Goal: Task Accomplishment & Management: Use online tool/utility

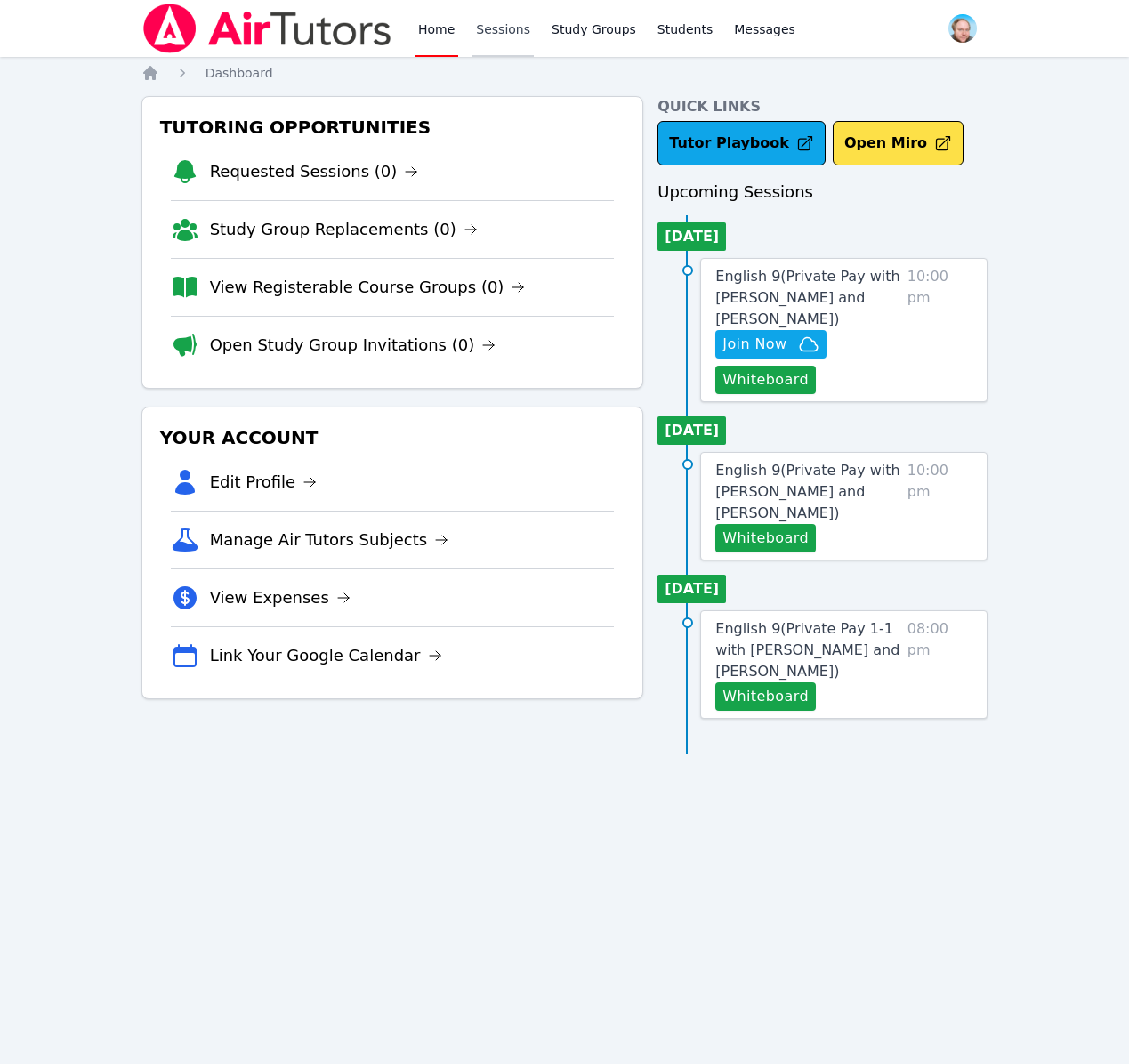
click at [502, 23] on link "Sessions" at bounding box center [503, 29] width 62 height 57
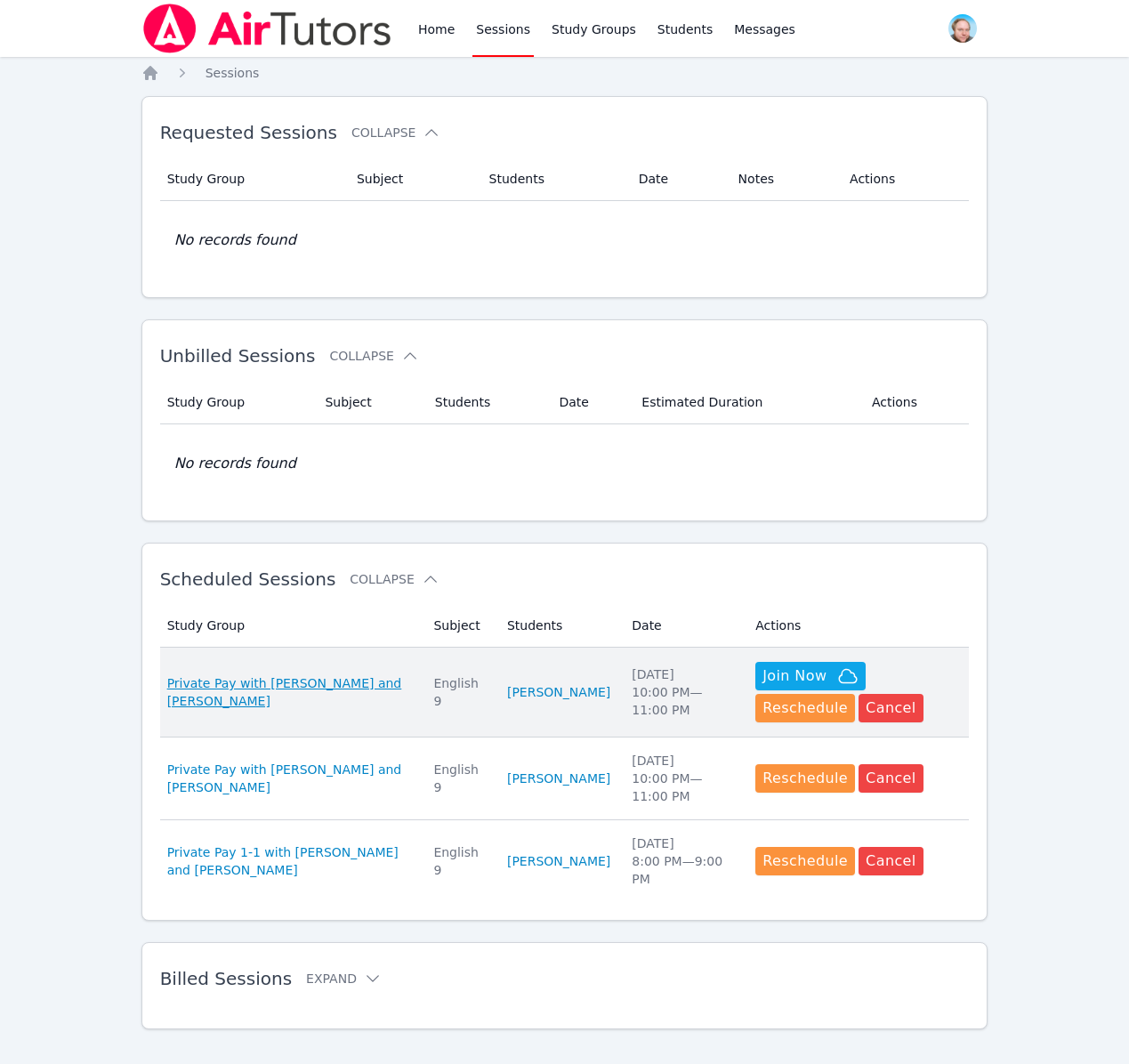
click at [290, 691] on span "Private Pay with Evan Warneck and Shawn White" at bounding box center [289, 692] width 246 height 36
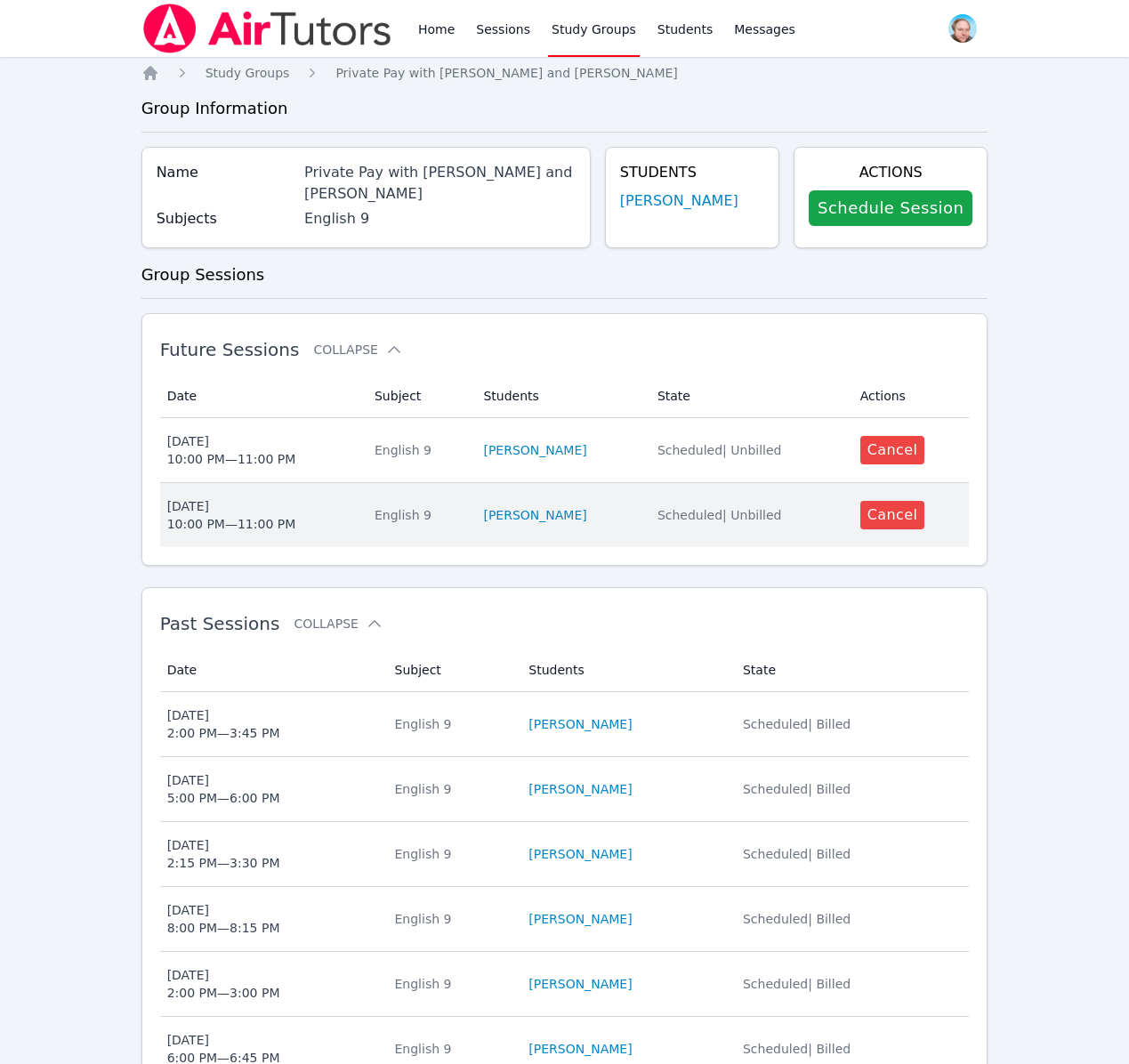
click at [617, 525] on td "Students Evan Warneck" at bounding box center [559, 515] width 173 height 64
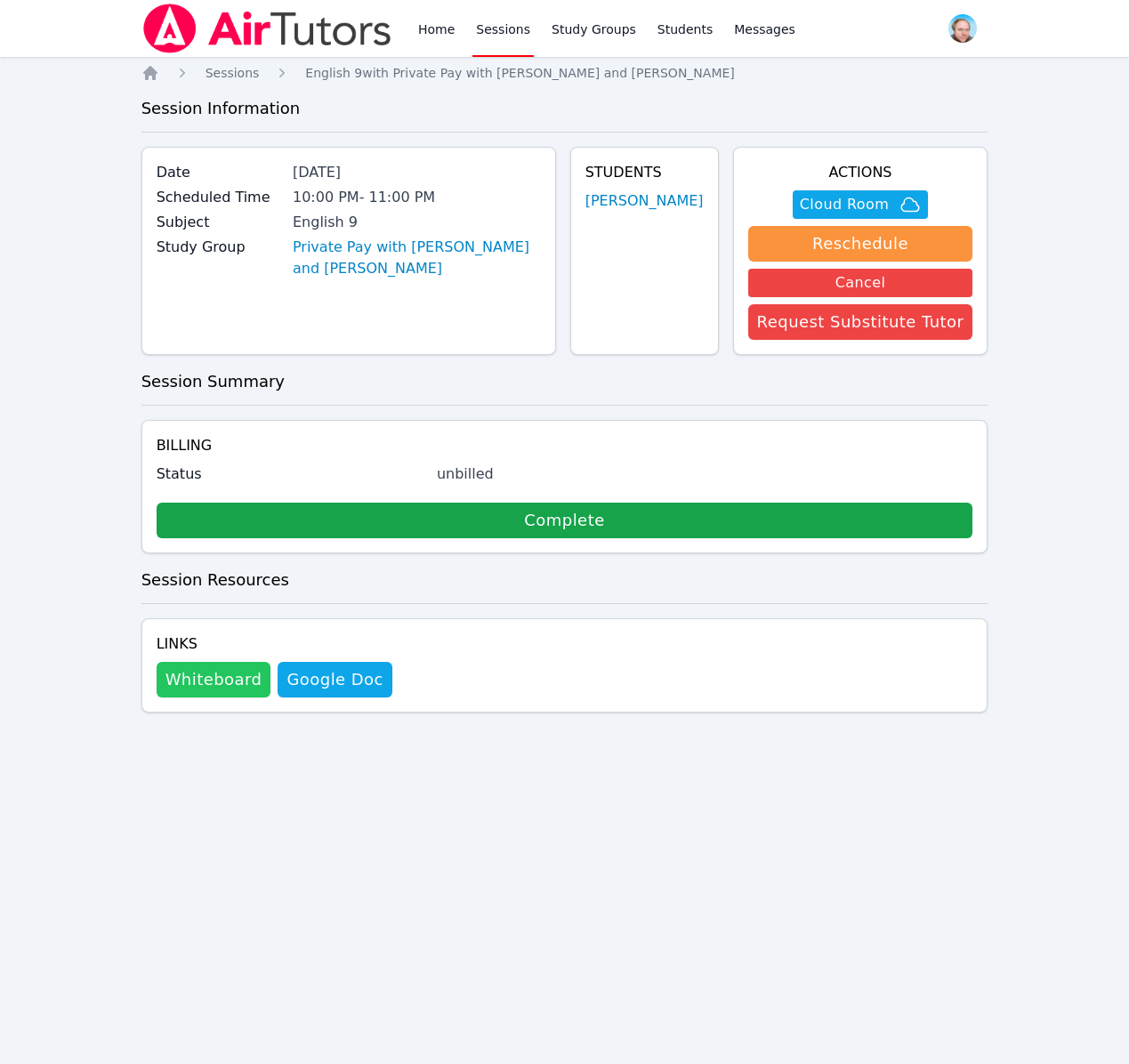
click at [205, 684] on button "Whiteboard" at bounding box center [213, 680] width 115 height 36
click at [217, 678] on button "Whiteboard" at bounding box center [213, 680] width 115 height 36
click at [886, 201] on span "Cloud Room" at bounding box center [845, 205] width 89 height 21
click at [764, 42] on link "Messages" at bounding box center [765, 29] width 69 height 57
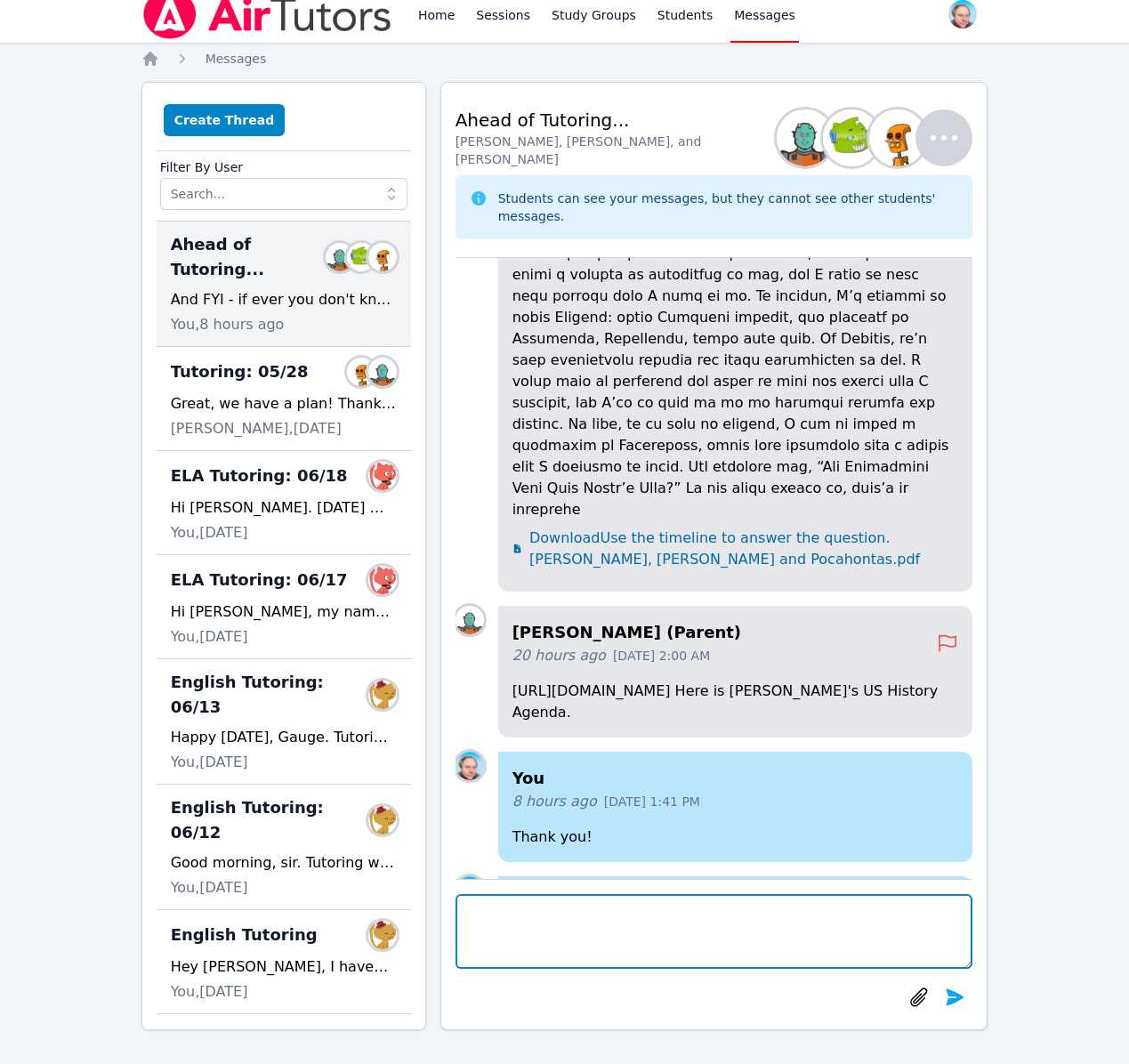
scroll to position [-194, 0]
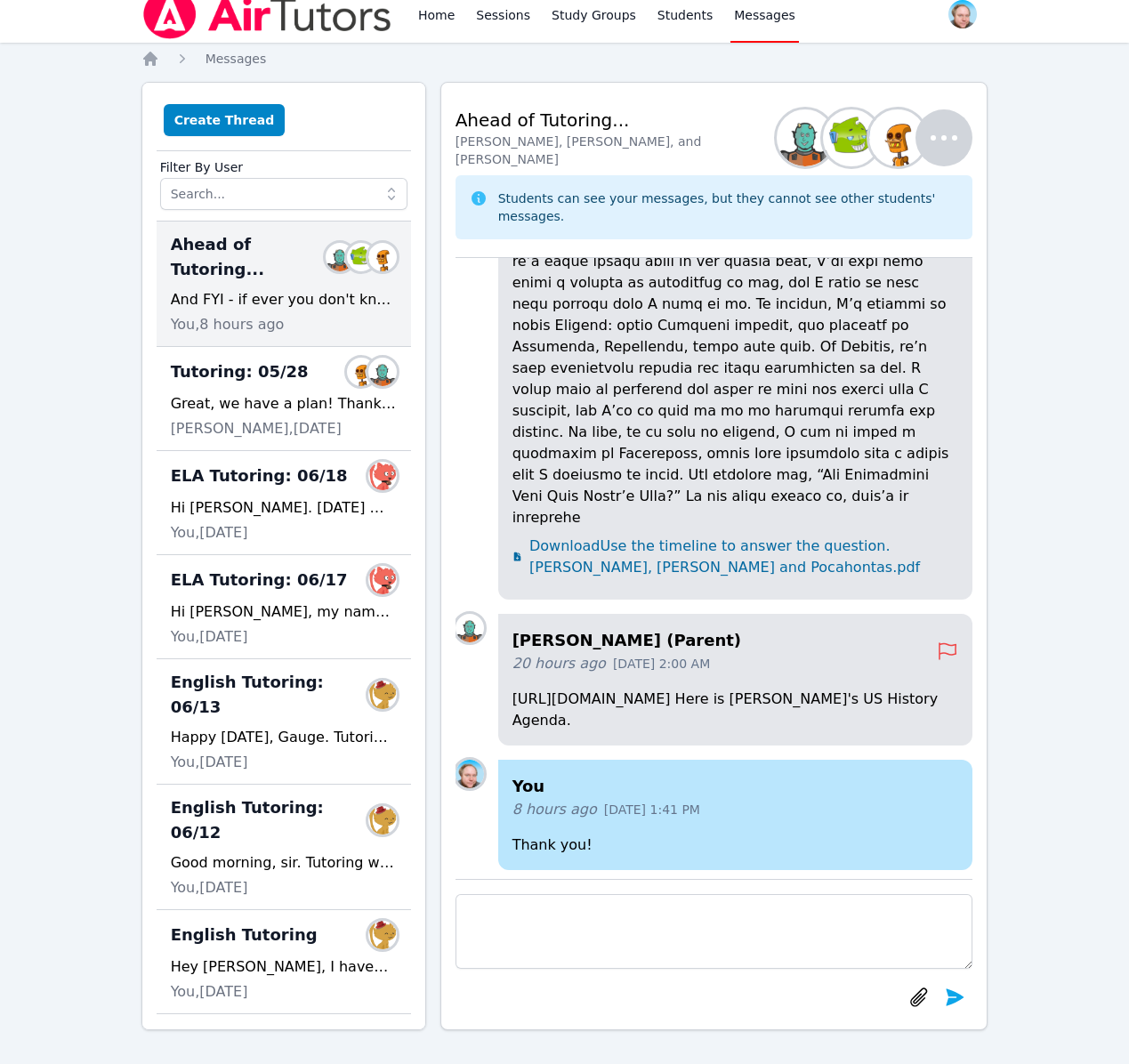
click at [530, 568] on span "Download Use the timeline to answer the question. Pocaboutas, John Smith and Po…" at bounding box center [744, 557] width 429 height 43
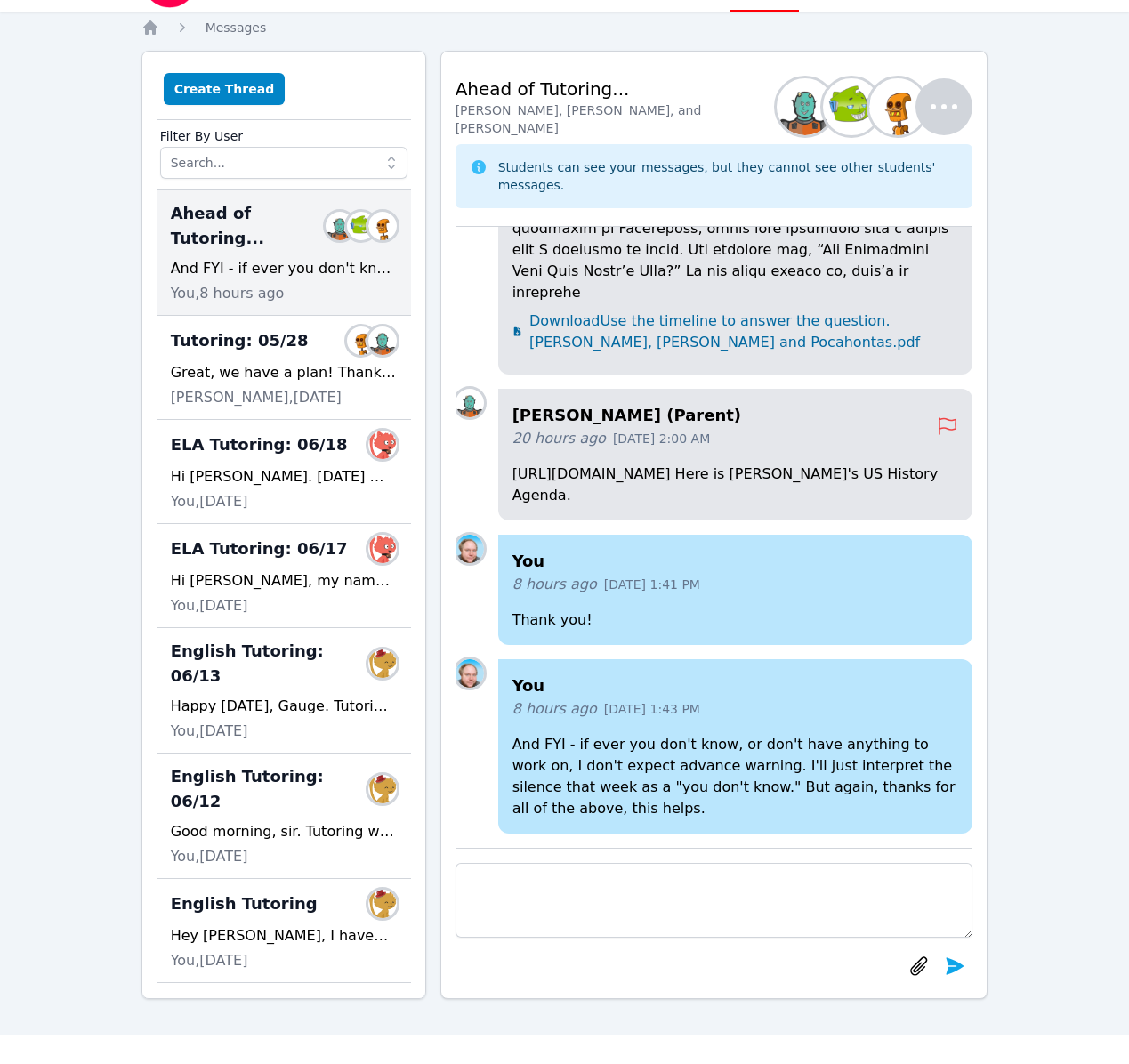
scroll to position [48, 0]
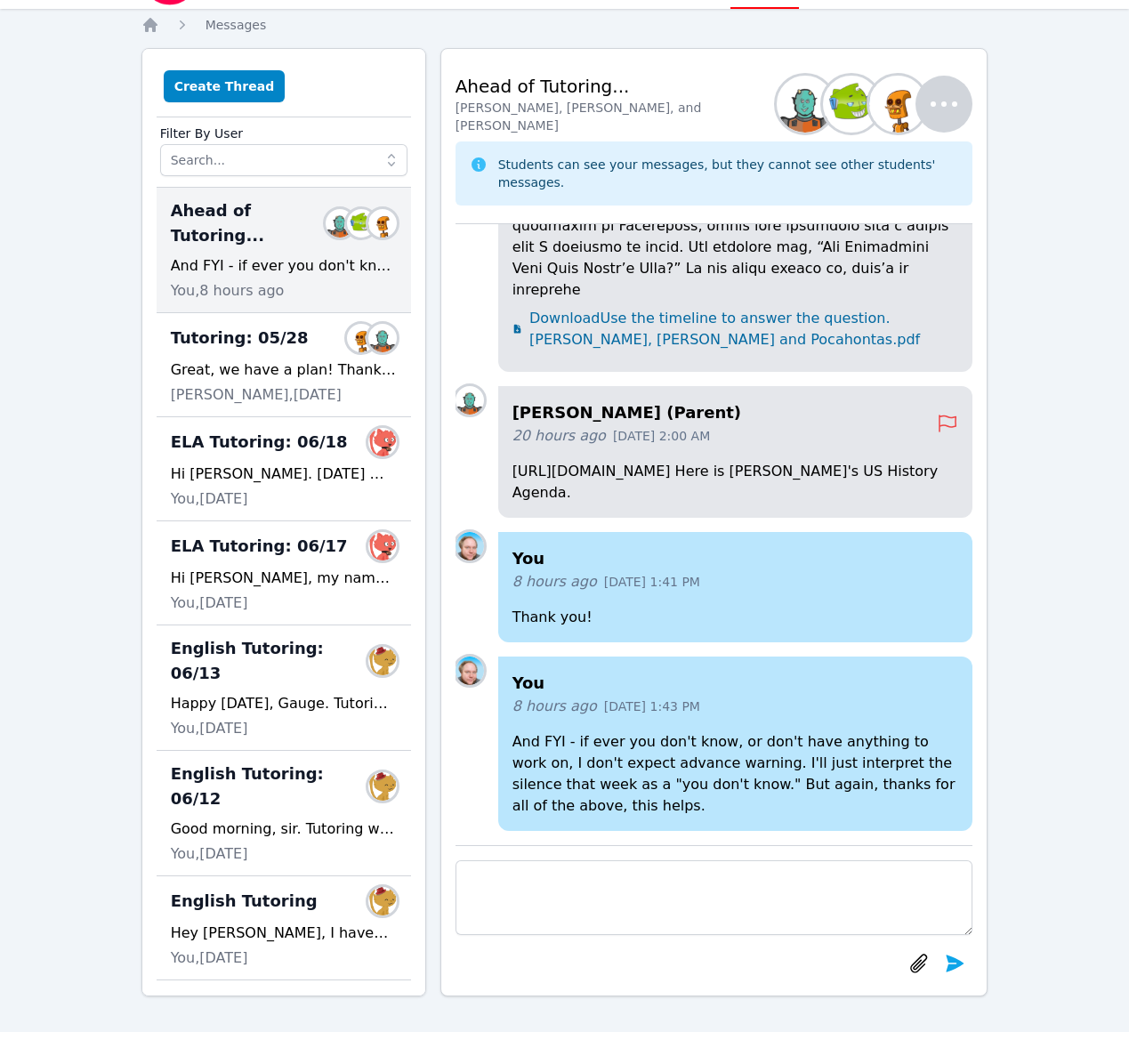
drag, startPoint x: 358, startPoint y: 493, endPoint x: 401, endPoint y: 518, distance: 49.7
click at [513, 504] on p "https://docs.google.com/document/d/1oTmRrot4PtVTMgaEIZdNdO66VajkeWQ3ZRDL1ikGjS0…" at bounding box center [736, 482] width 447 height 43
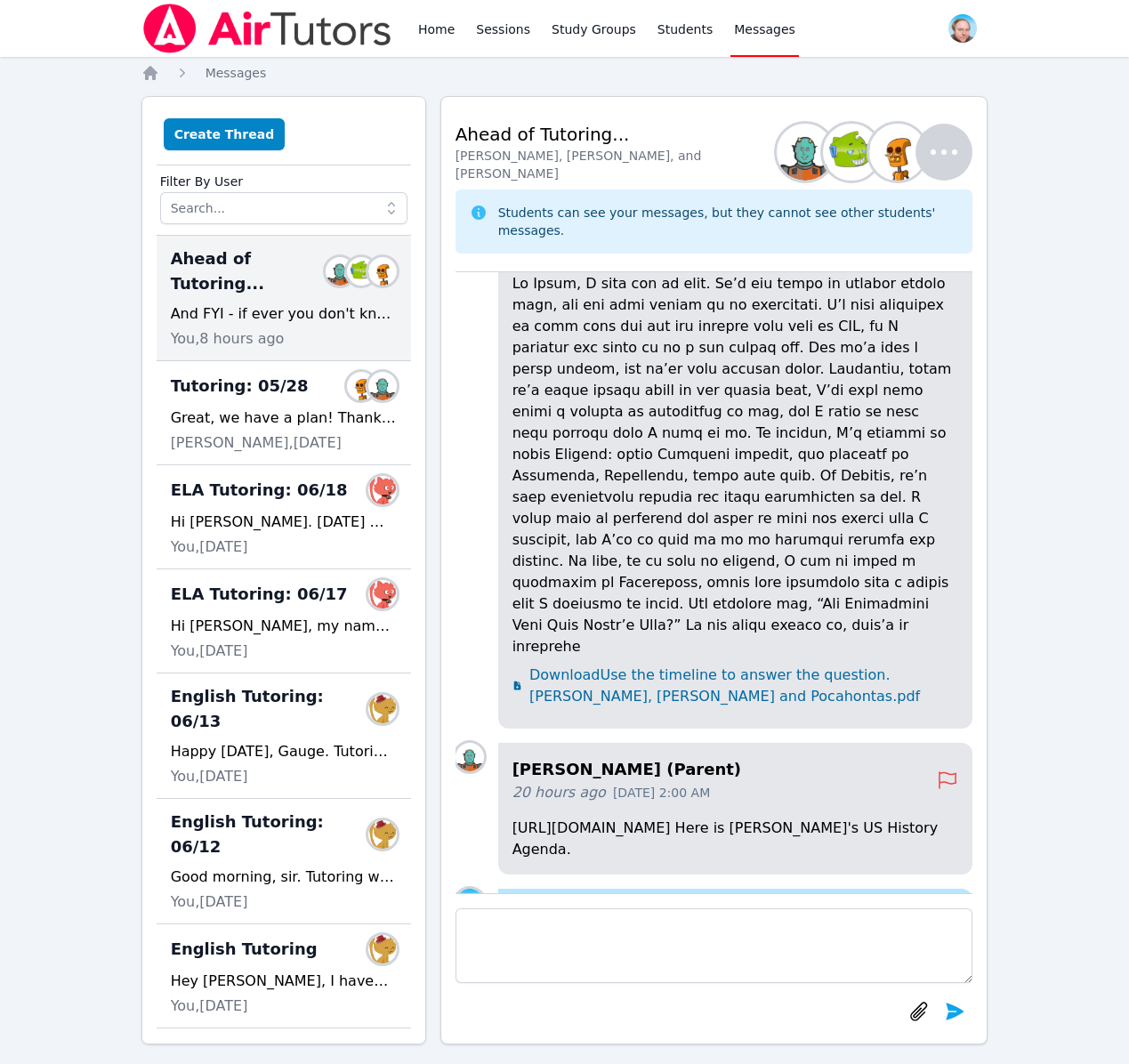
scroll to position [0, 0]
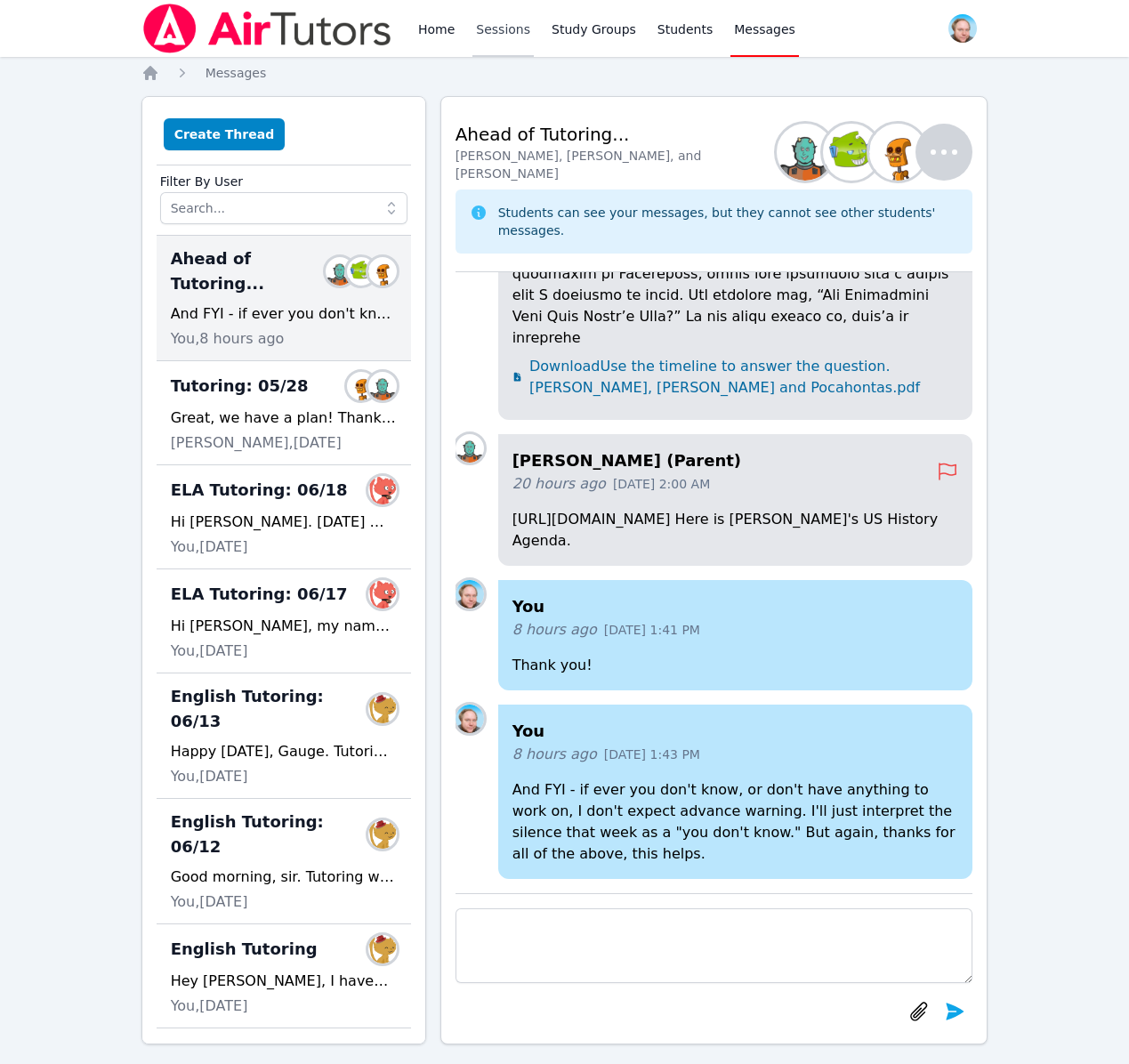
click at [513, 29] on link "Sessions" at bounding box center [503, 29] width 62 height 57
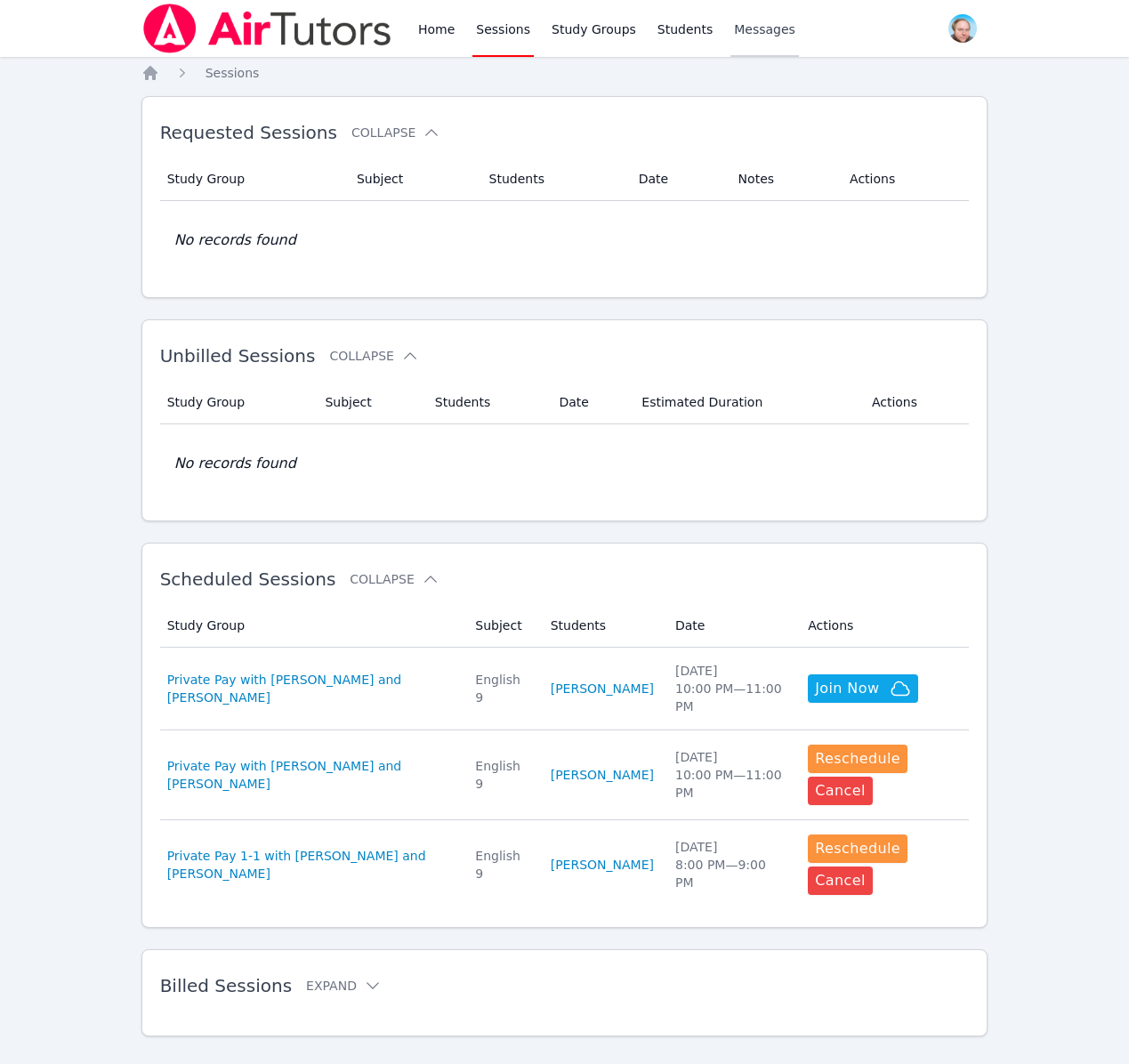
click at [763, 40] on link "Messages" at bounding box center [765, 29] width 69 height 57
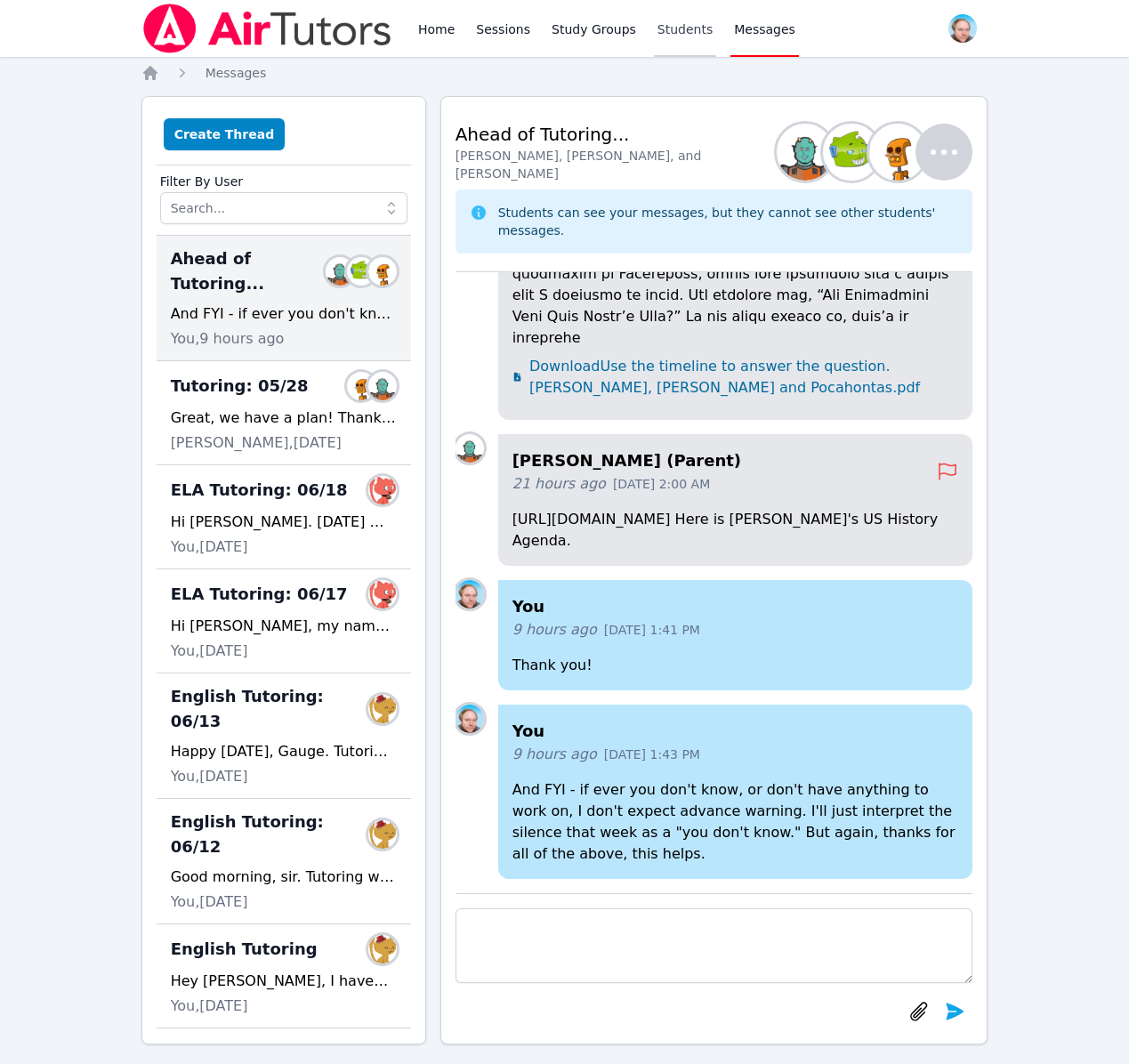
click at [660, 25] on link "Students" at bounding box center [685, 29] width 63 height 57
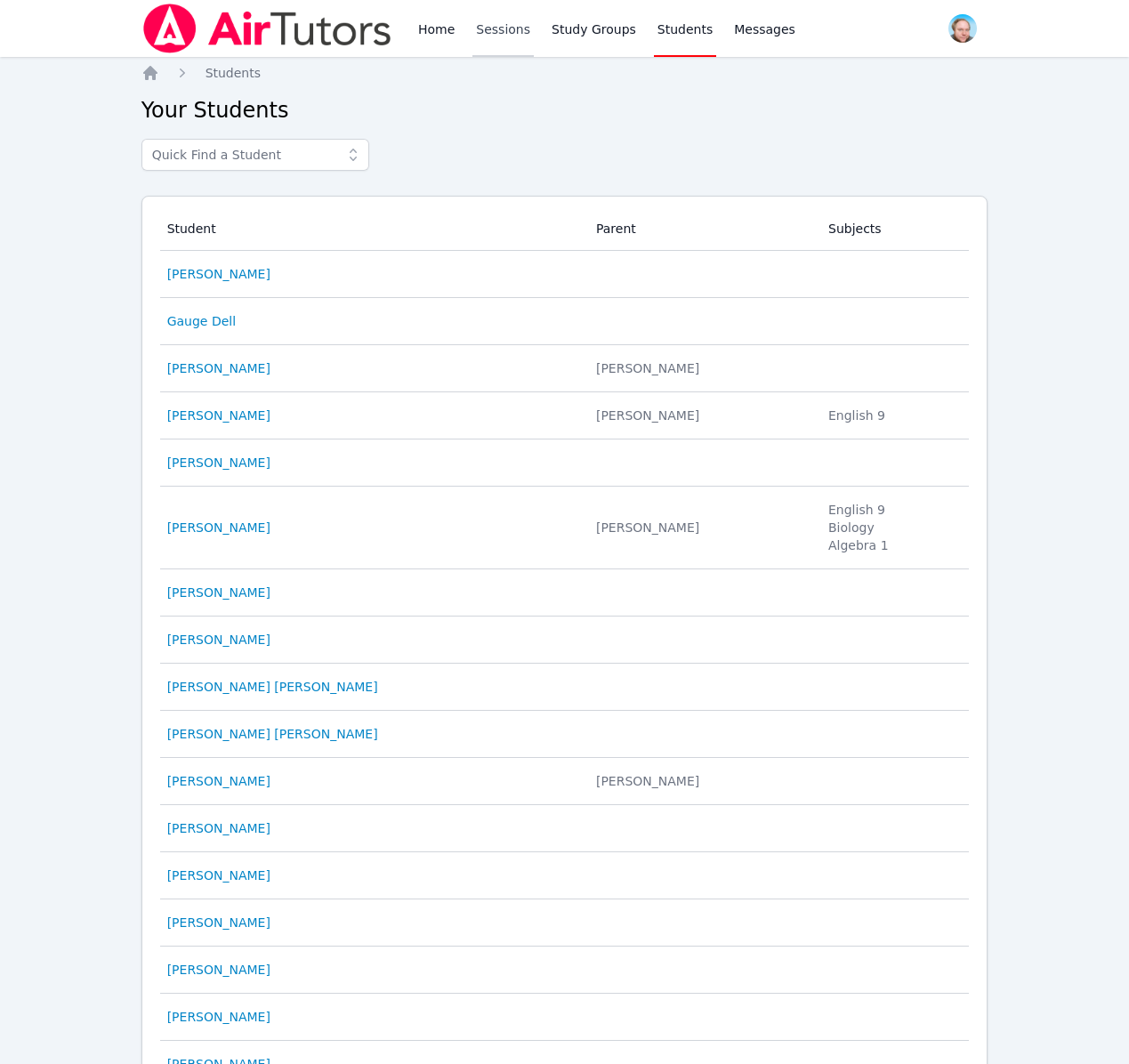
click at [503, 29] on link "Sessions" at bounding box center [503, 29] width 62 height 57
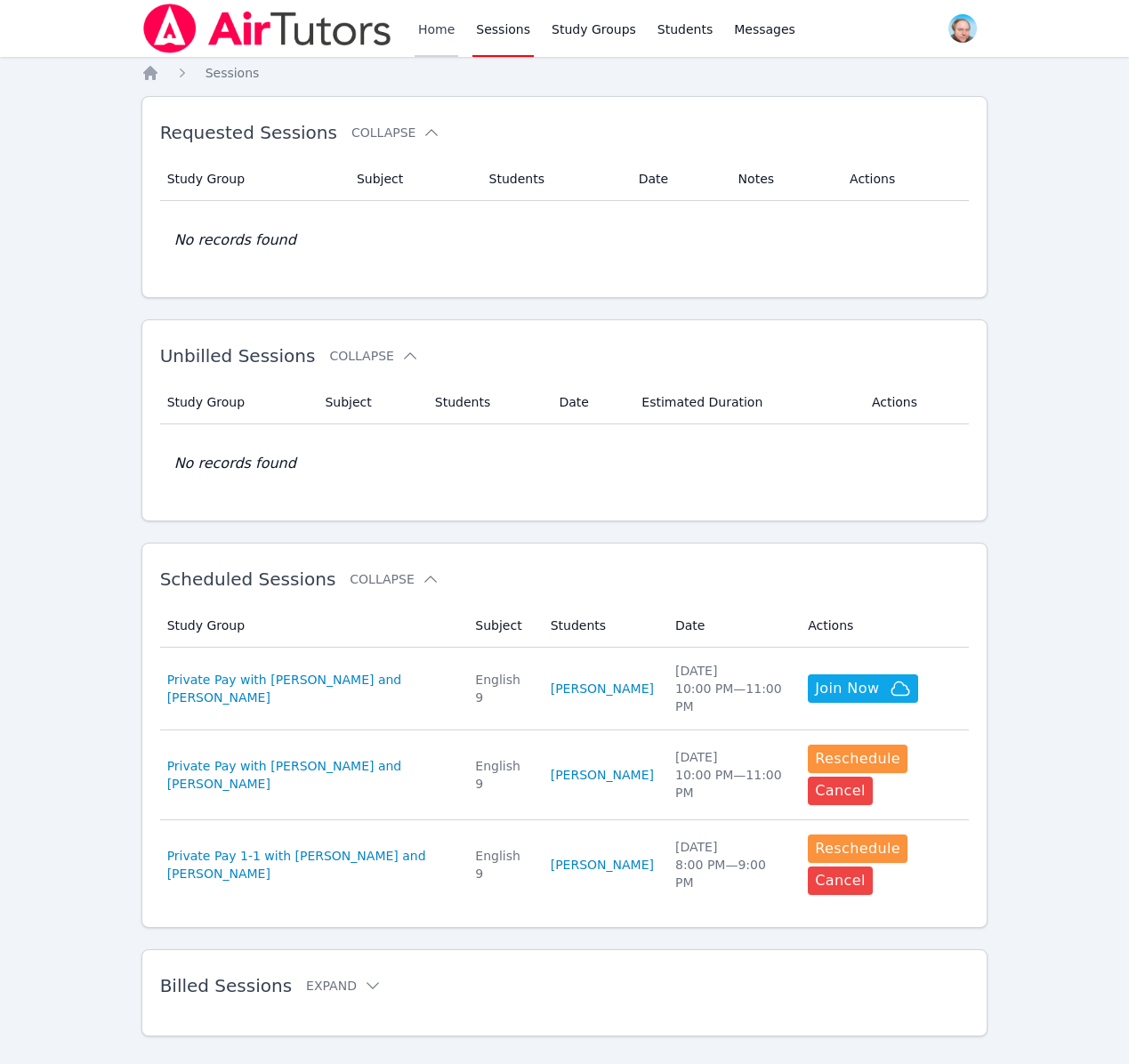
click at [436, 34] on link "Home" at bounding box center [436, 29] width 44 height 57
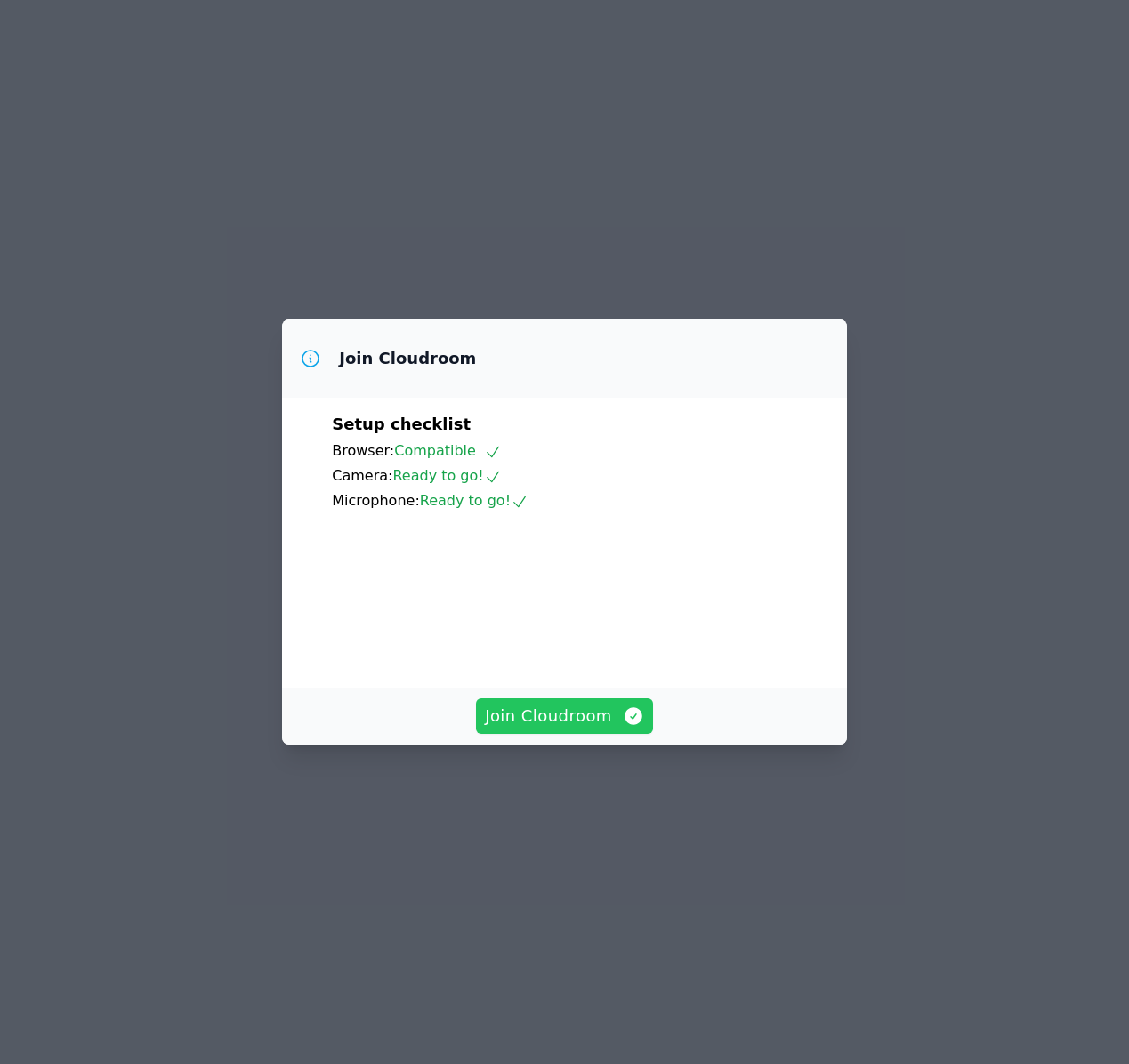
click at [584, 729] on span "Join Cloudroom" at bounding box center [564, 716] width 159 height 25
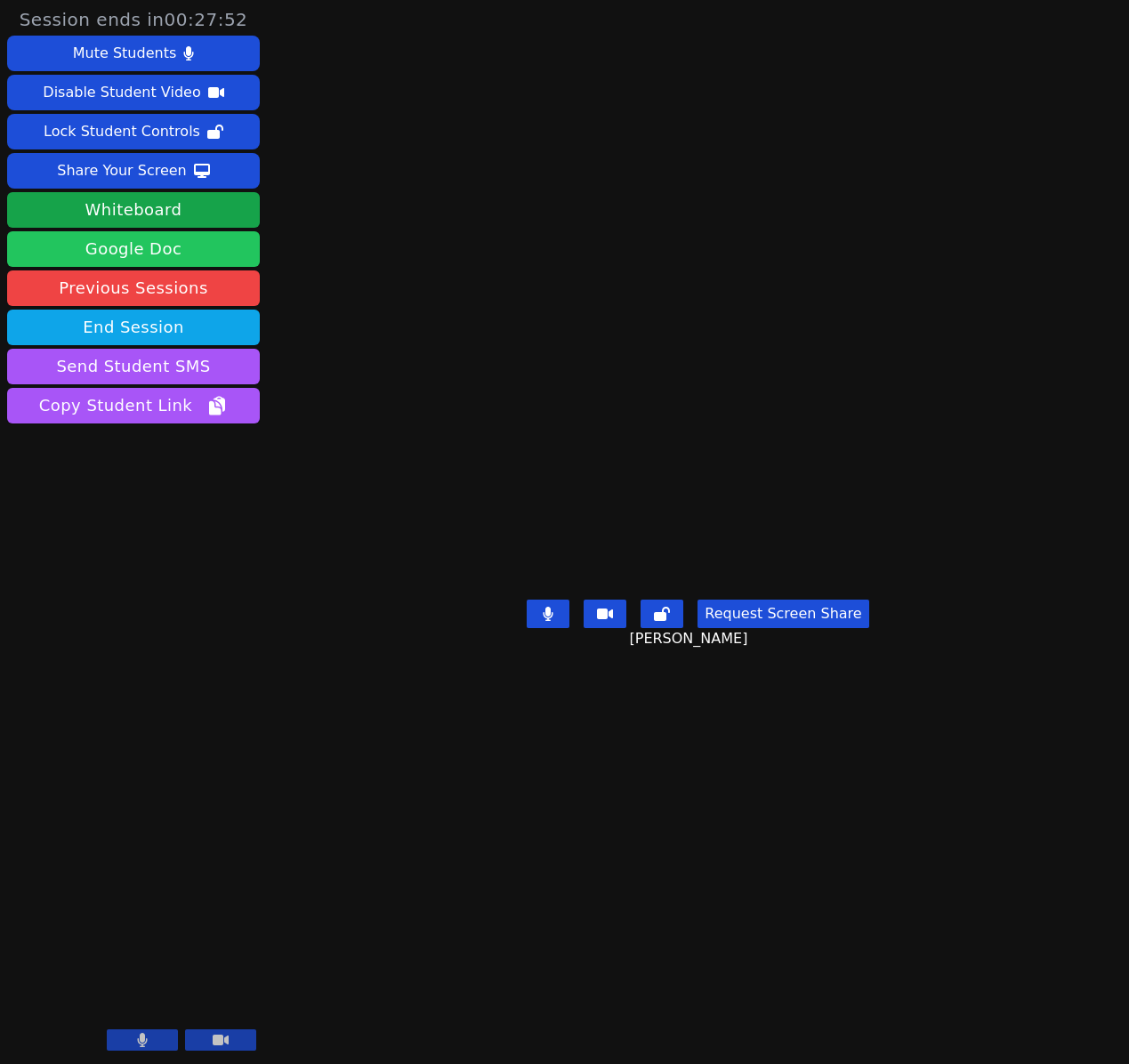
click at [127, 247] on link "Google Doc" at bounding box center [133, 249] width 253 height 36
click at [175, 250] on link "Google Doc" at bounding box center [133, 249] width 253 height 36
click at [554, 621] on icon at bounding box center [548, 614] width 10 height 14
click at [557, 621] on icon at bounding box center [548, 614] width 18 height 14
click at [209, 252] on link "Google Doc" at bounding box center [133, 249] width 253 height 36
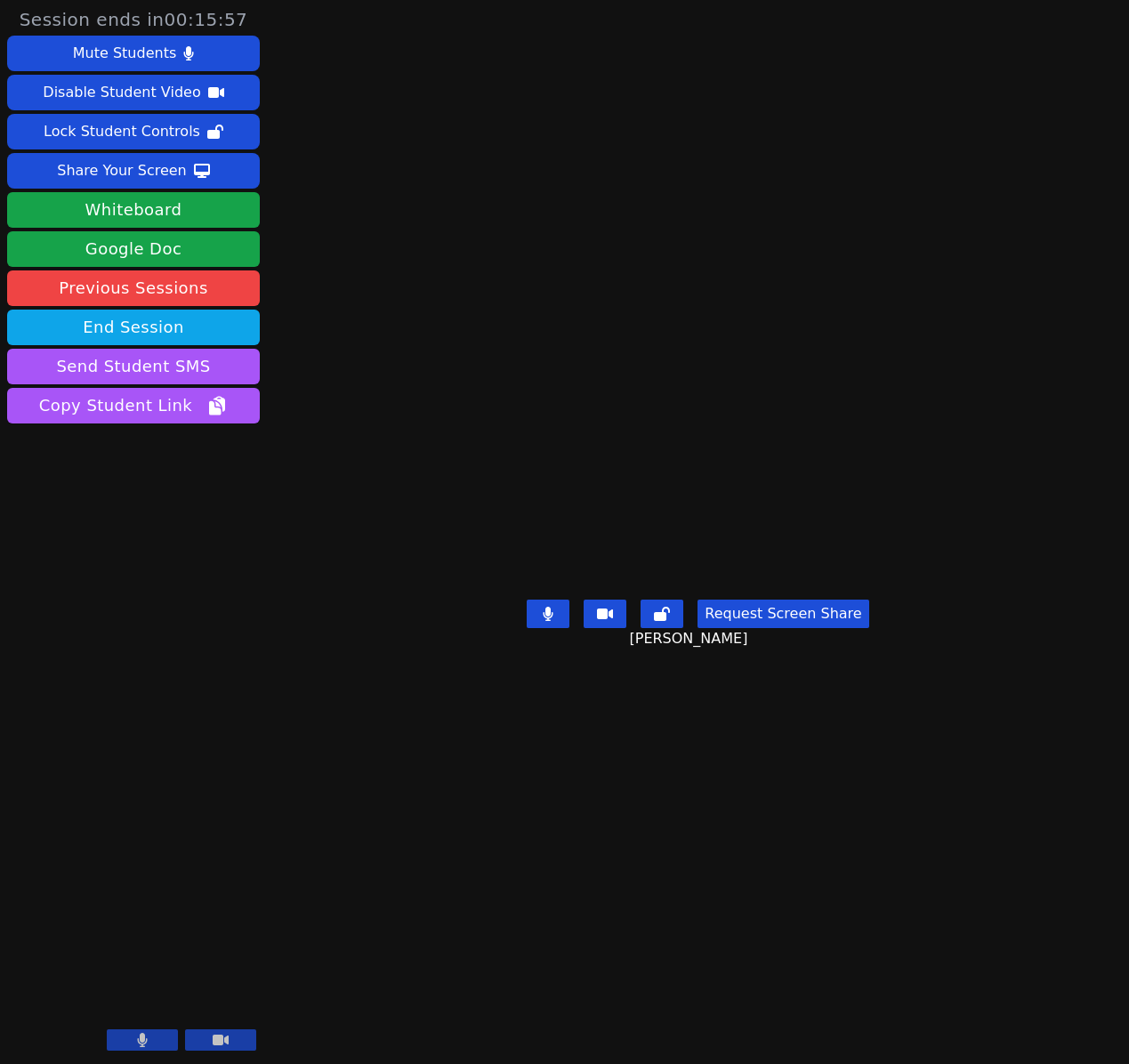
click at [553, 621] on icon at bounding box center [548, 614] width 11 height 14
click at [553, 621] on icon at bounding box center [548, 614] width 18 height 14
click at [552, 621] on icon at bounding box center [548, 614] width 11 height 14
click at [552, 621] on icon at bounding box center [548, 614] width 18 height 14
click at [159, 1043] on button at bounding box center [143, 1041] width 71 height 21
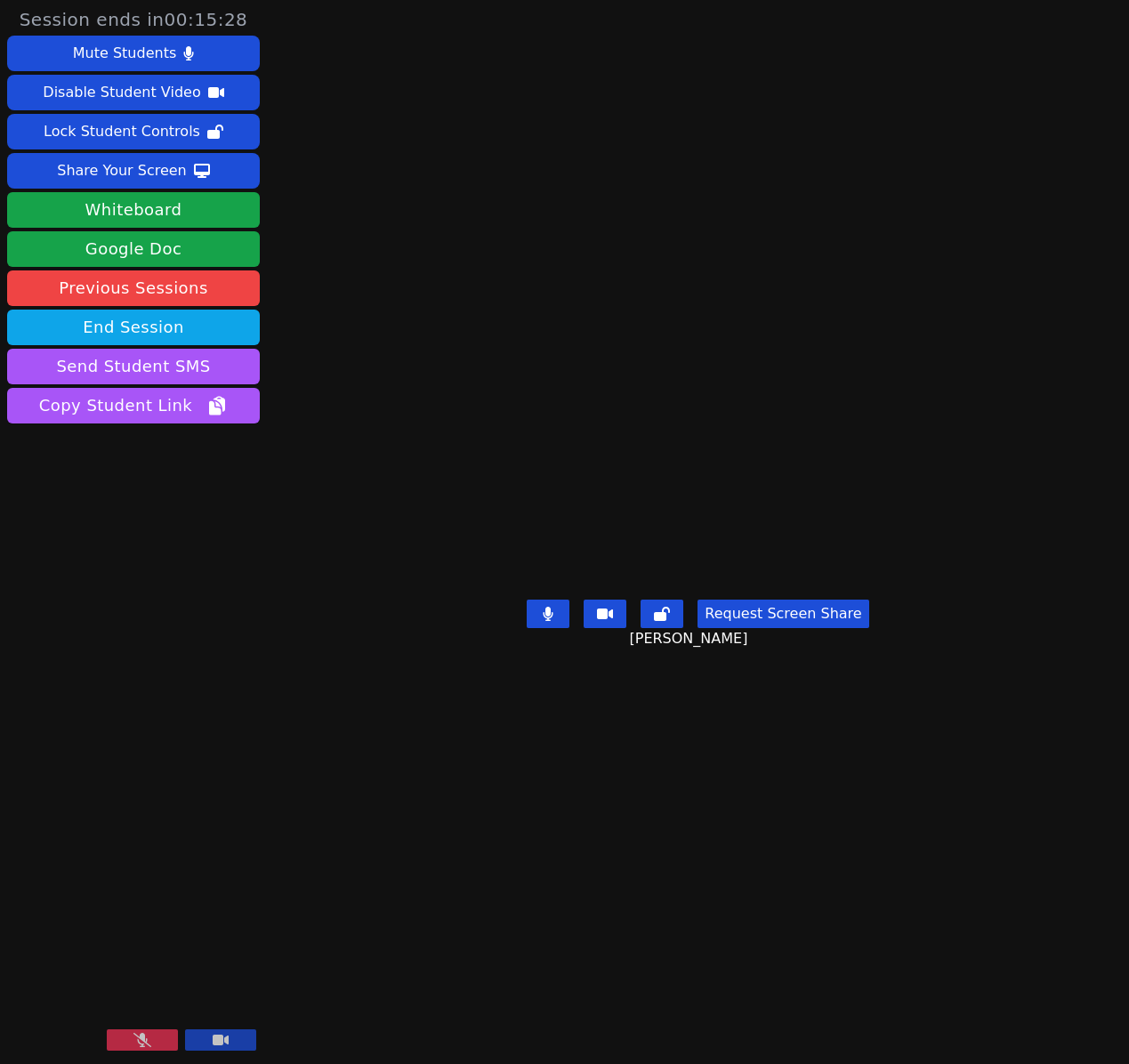
click at [145, 1042] on icon at bounding box center [142, 1041] width 18 height 14
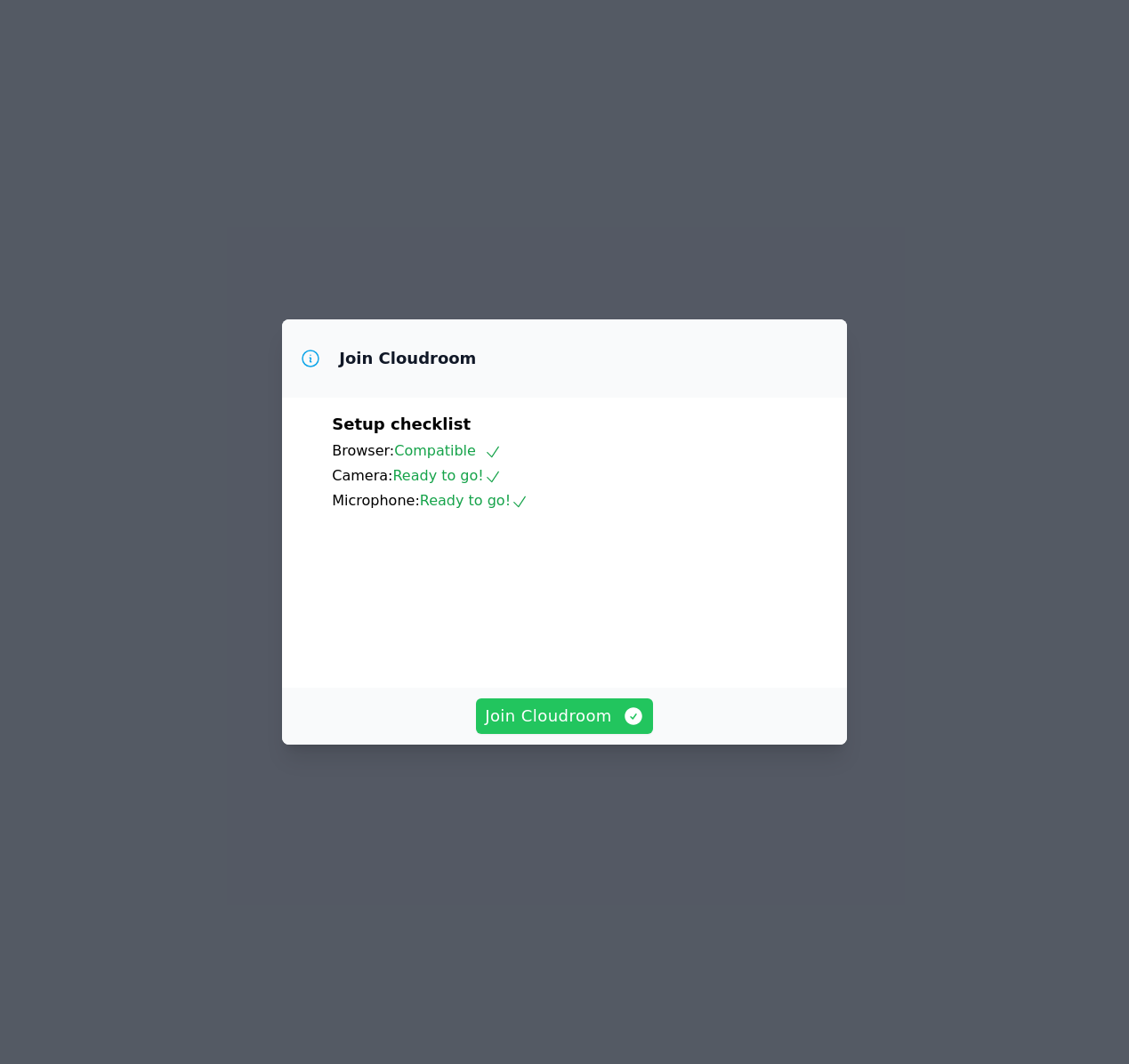
click at [531, 729] on span "Join Cloudroom" at bounding box center [564, 716] width 159 height 25
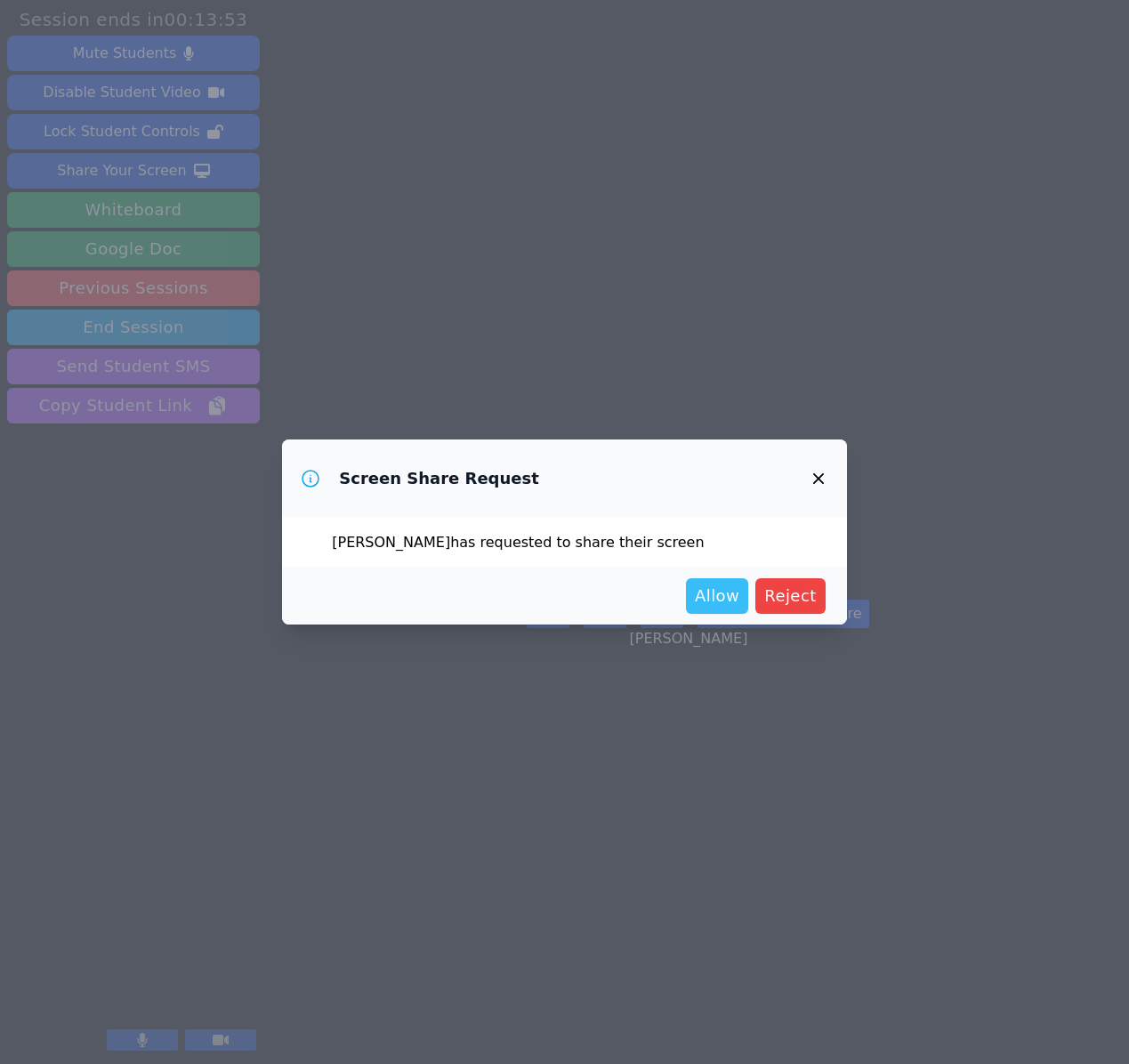
click at [733, 597] on span "Allow" at bounding box center [717, 596] width 45 height 25
click at [723, 588] on span "Allow" at bounding box center [717, 596] width 45 height 25
click at [718, 590] on span "Allow" at bounding box center [717, 596] width 45 height 25
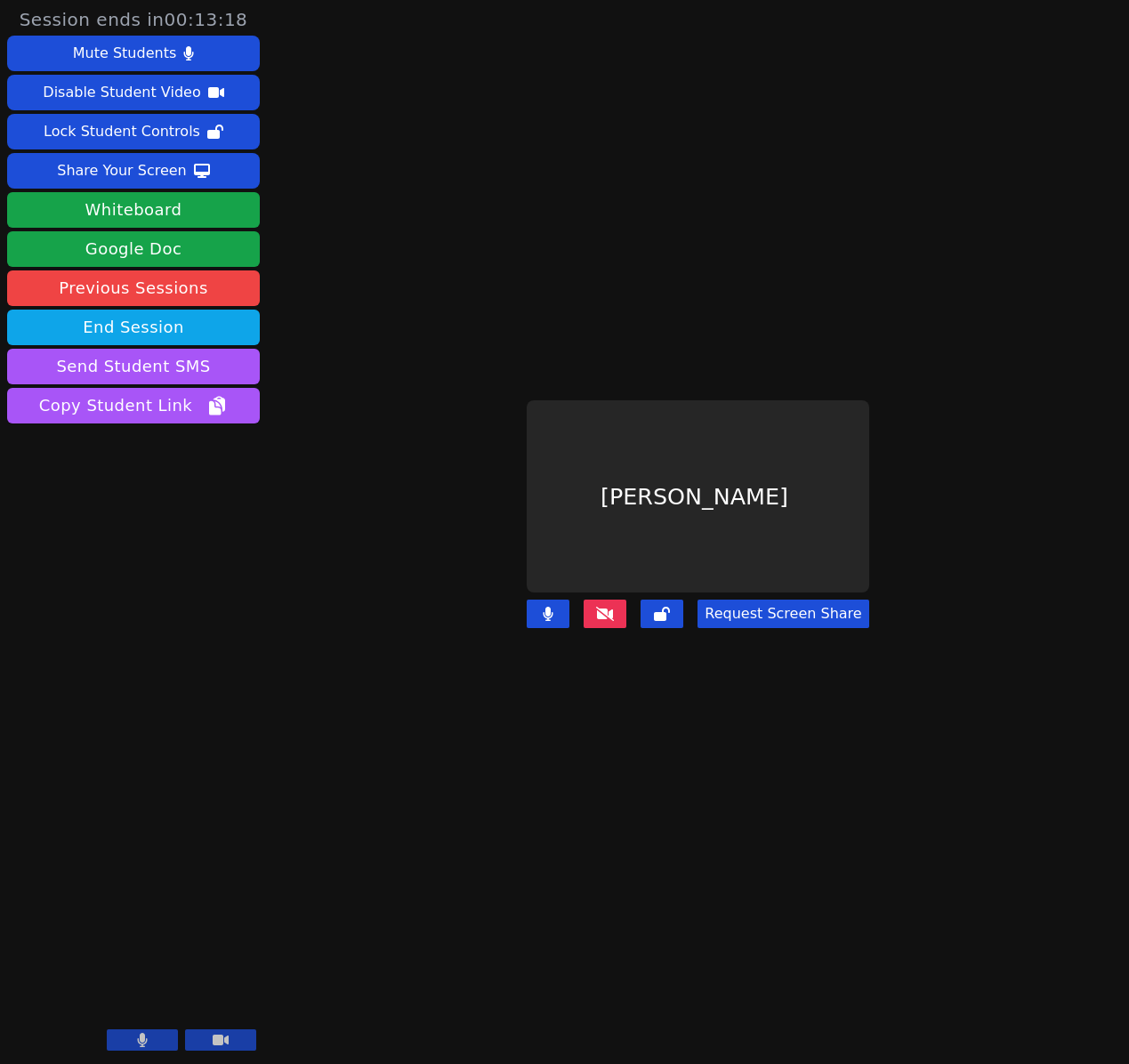
click at [614, 615] on icon at bounding box center [605, 614] width 18 height 14
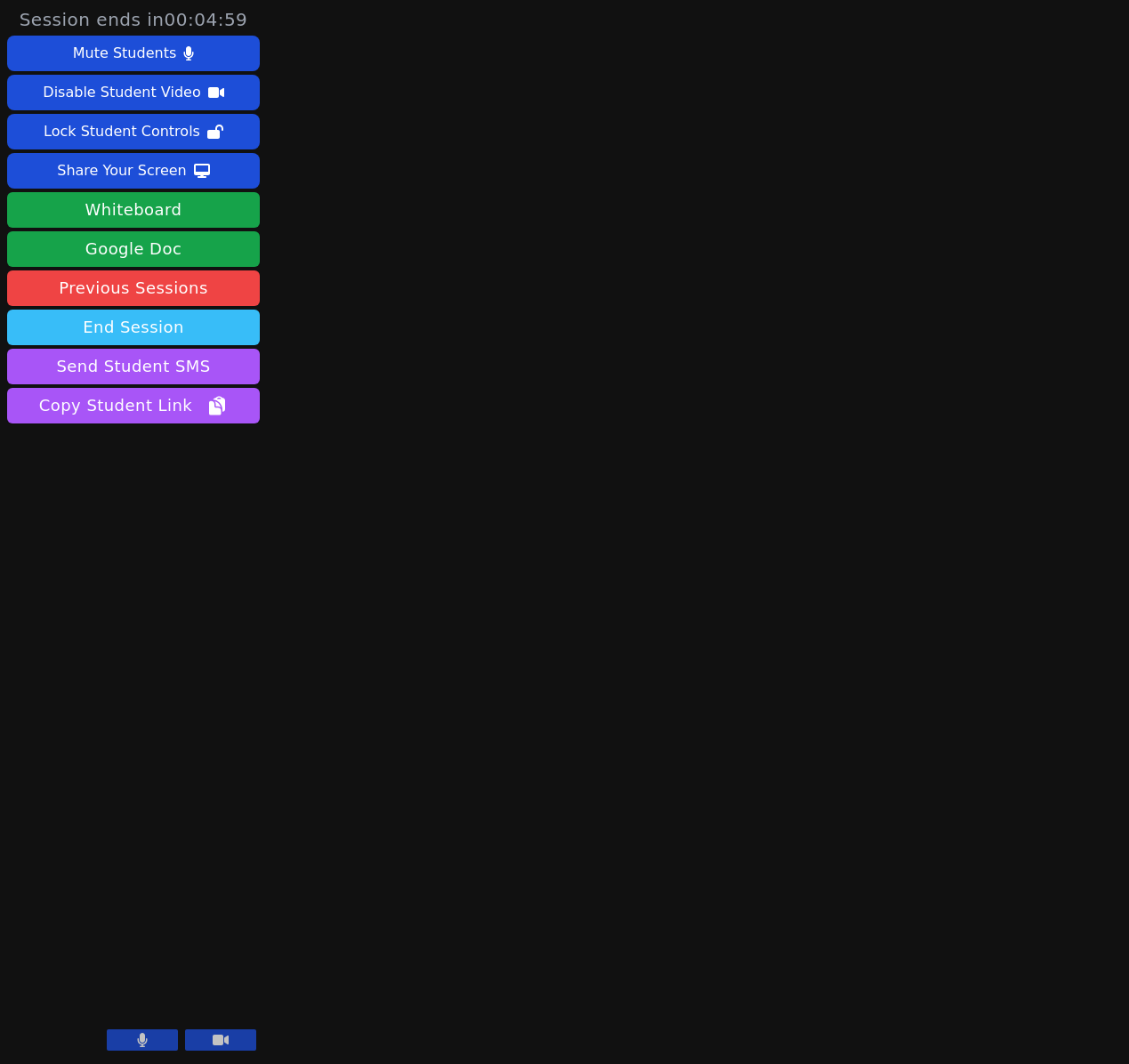
click at [213, 329] on button "End Session" at bounding box center [133, 328] width 253 height 36
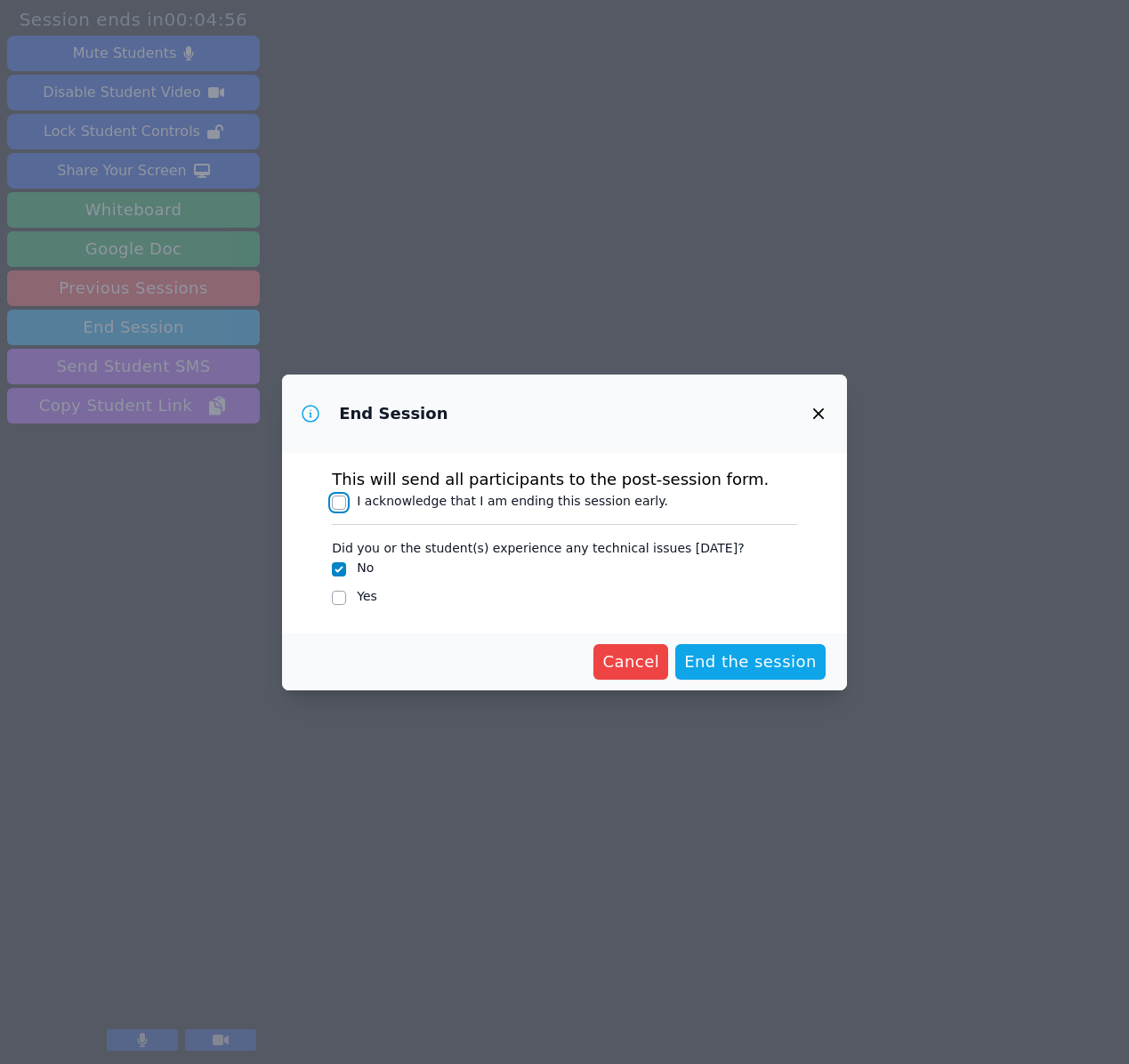
click at [339, 503] on input "I acknowledge that I am ending this session early." at bounding box center [339, 503] width 14 height 14
checkbox input "true"
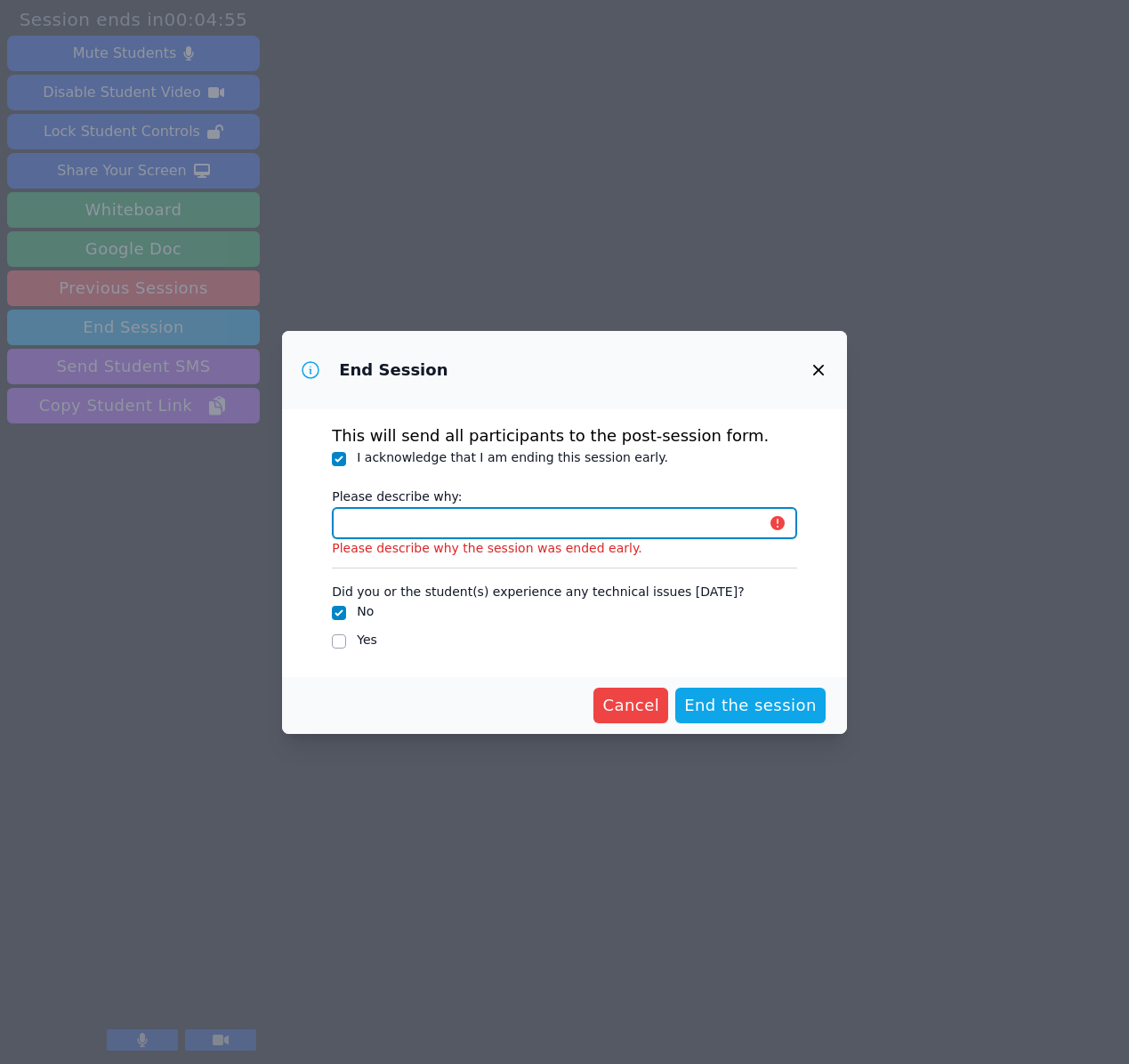
click at [372, 521] on input "Please describe why:" at bounding box center [564, 524] width 465 height 32
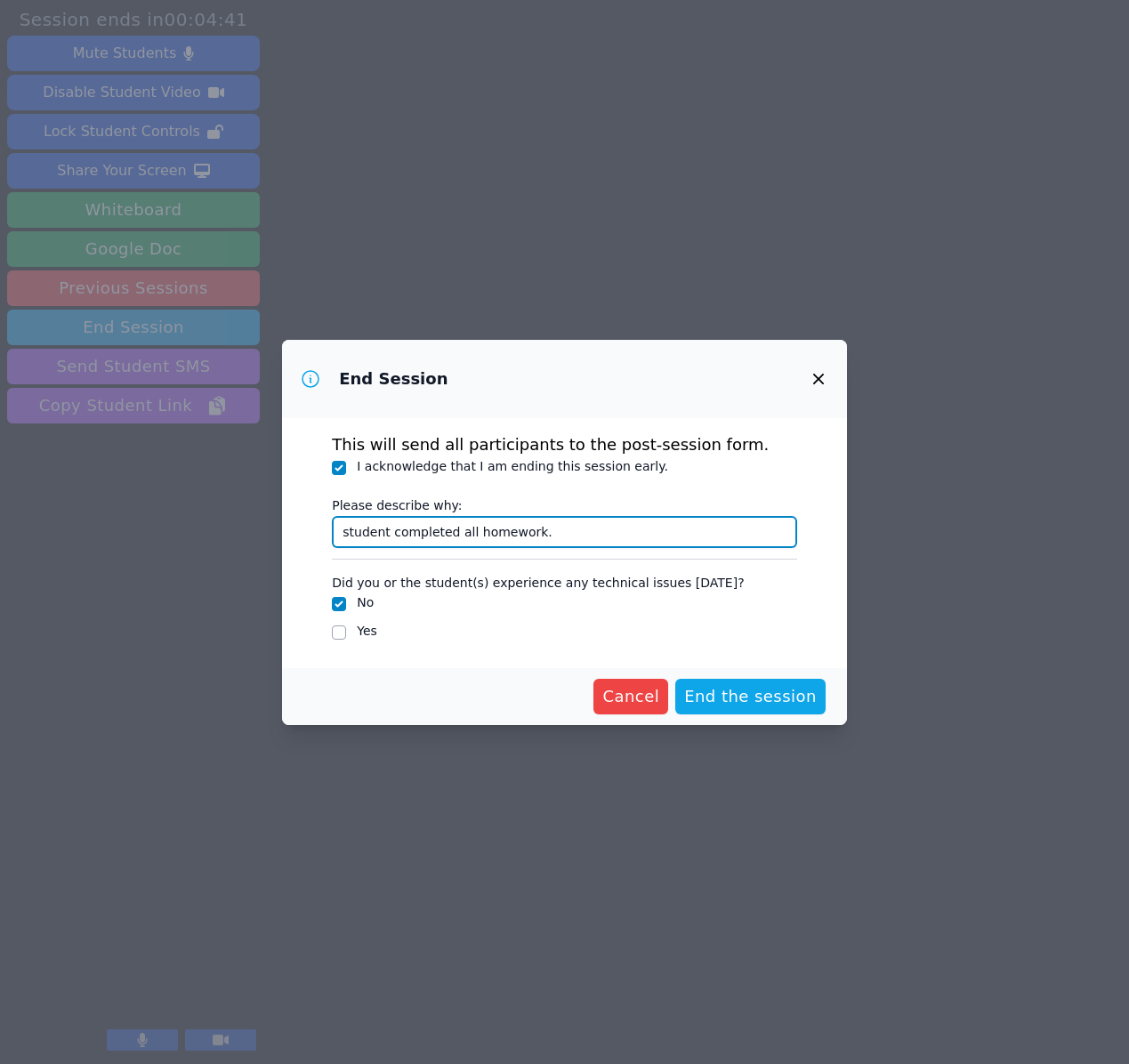
type input "student completed all homework."
click at [341, 633] on input "Yes" at bounding box center [339, 633] width 14 height 14
checkbox input "true"
checkbox input "false"
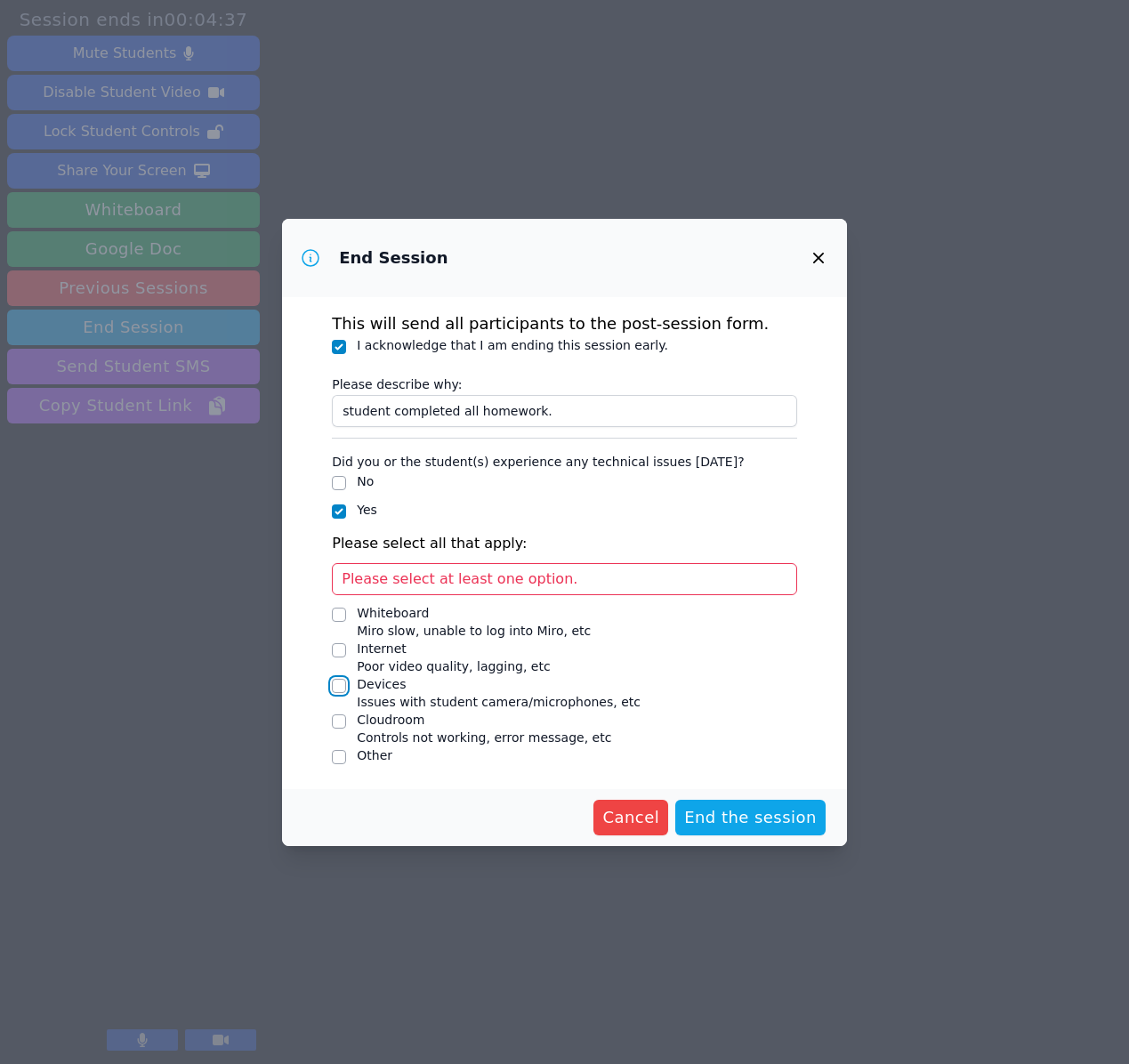
click at [344, 687] on input "Devices Issues with student camera/microphones, etc" at bounding box center [339, 686] width 14 height 14
checkbox input "true"
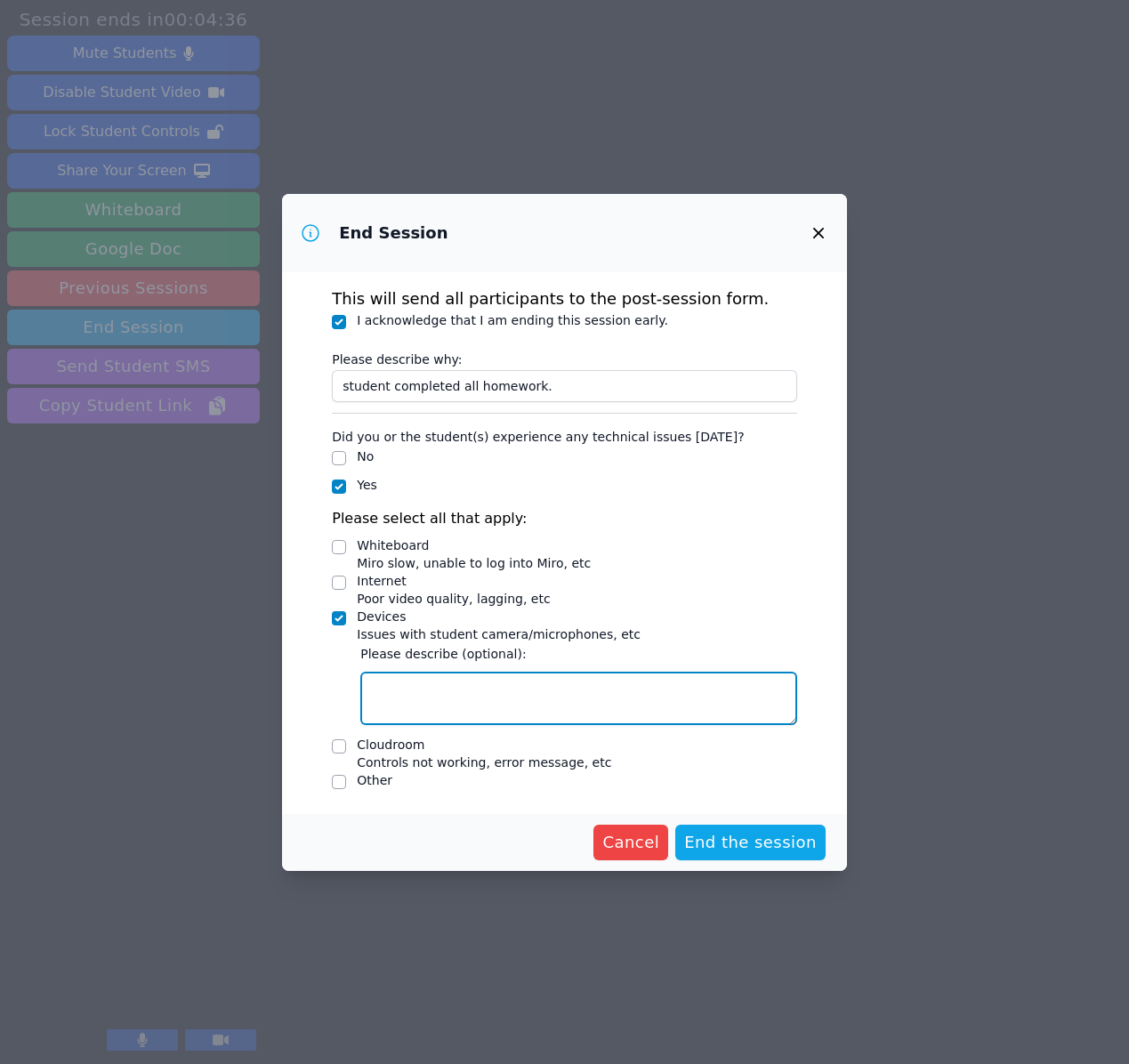
click at [440, 700] on textarea "Devices Issues with student camera/microphones, etc" at bounding box center [578, 699] width 437 height 54
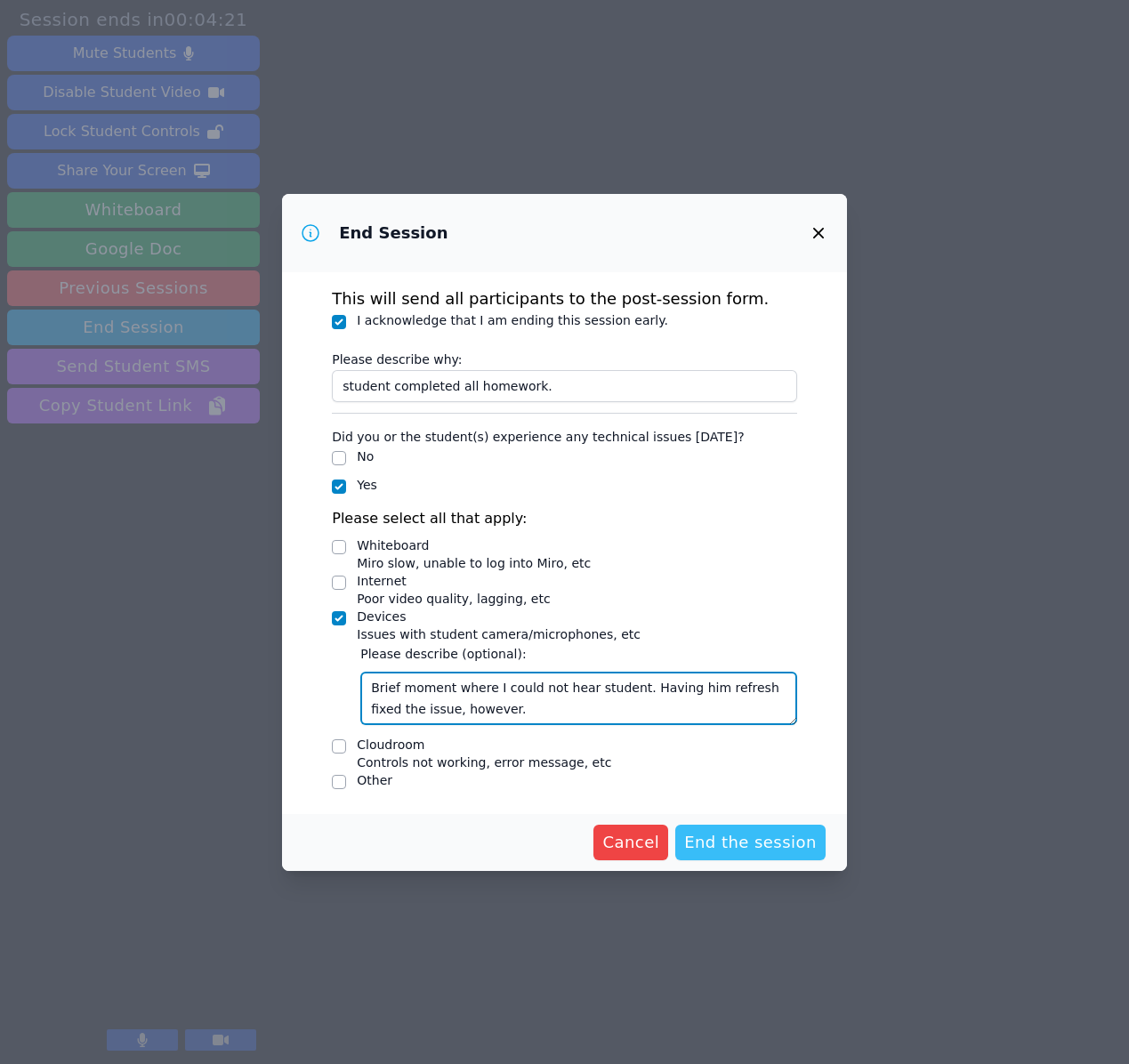
type textarea "Brief moment where I could not hear student. Having him refresh fixed the issue…"
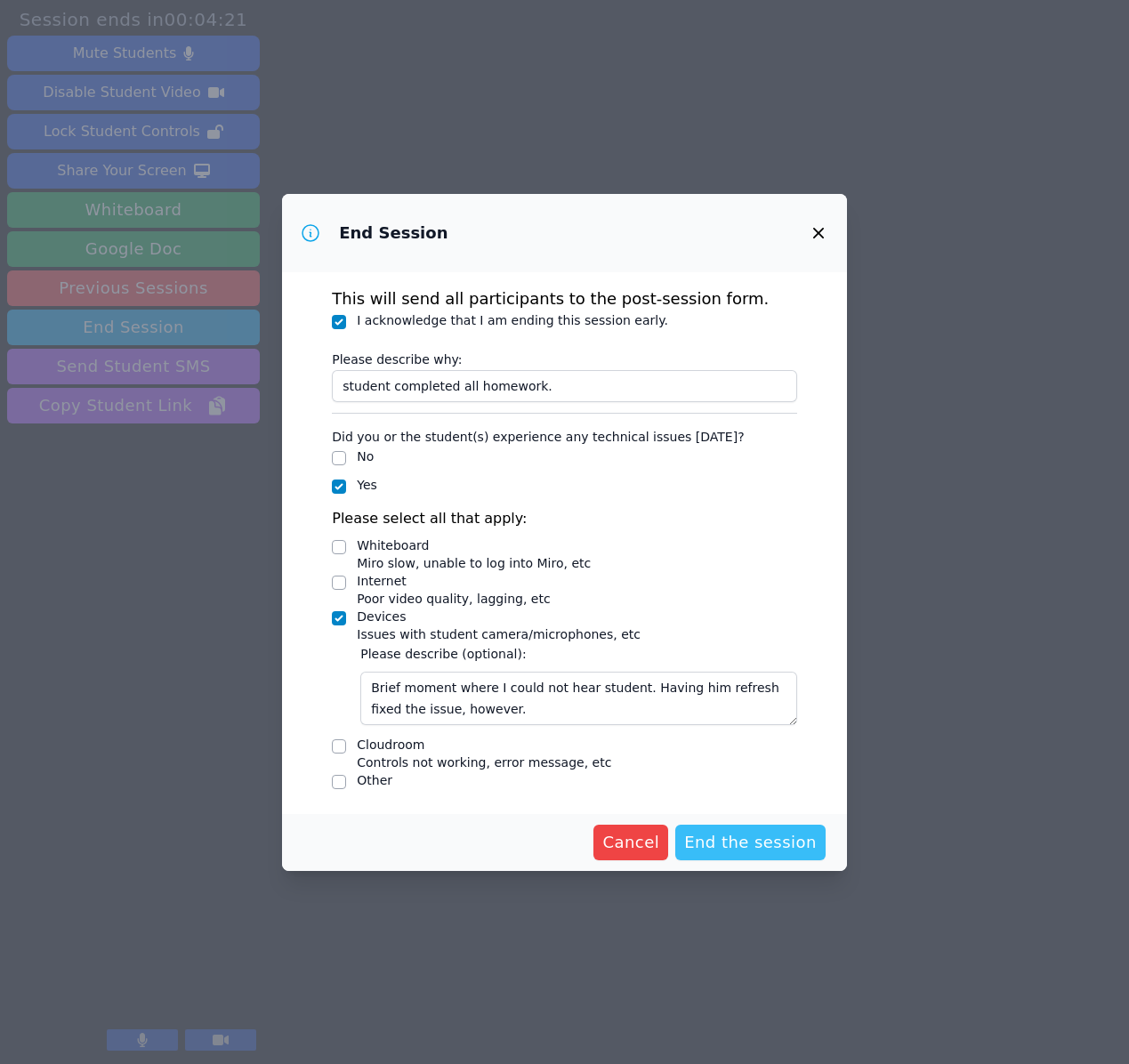
click at [743, 843] on span "End the session" at bounding box center [750, 842] width 132 height 25
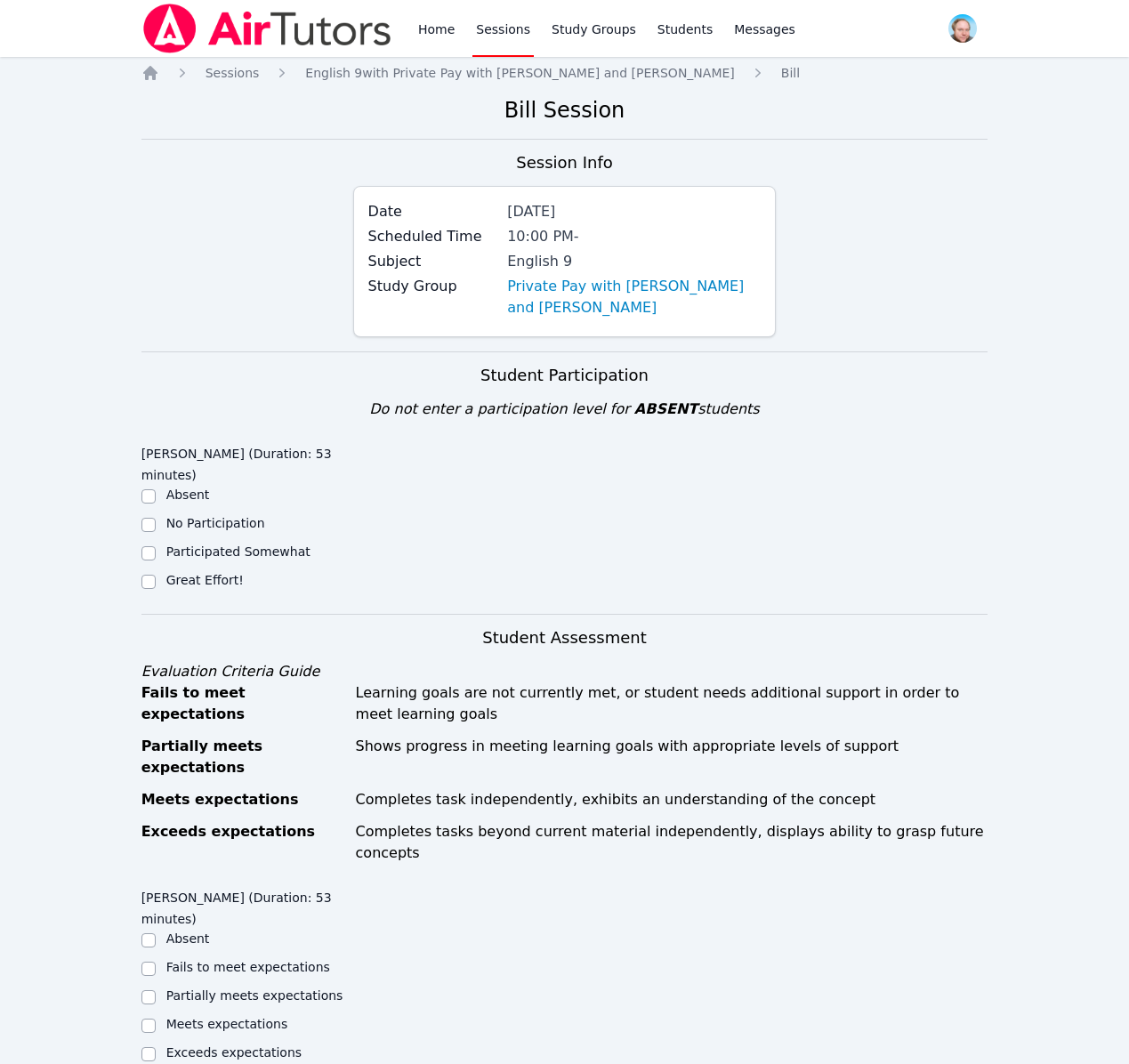
click at [180, 582] on label "Great Effort!" at bounding box center [205, 581] width 78 height 14
click at [155, 582] on input "Great Effort!" at bounding box center [148, 582] width 14 height 14
checkbox input "true"
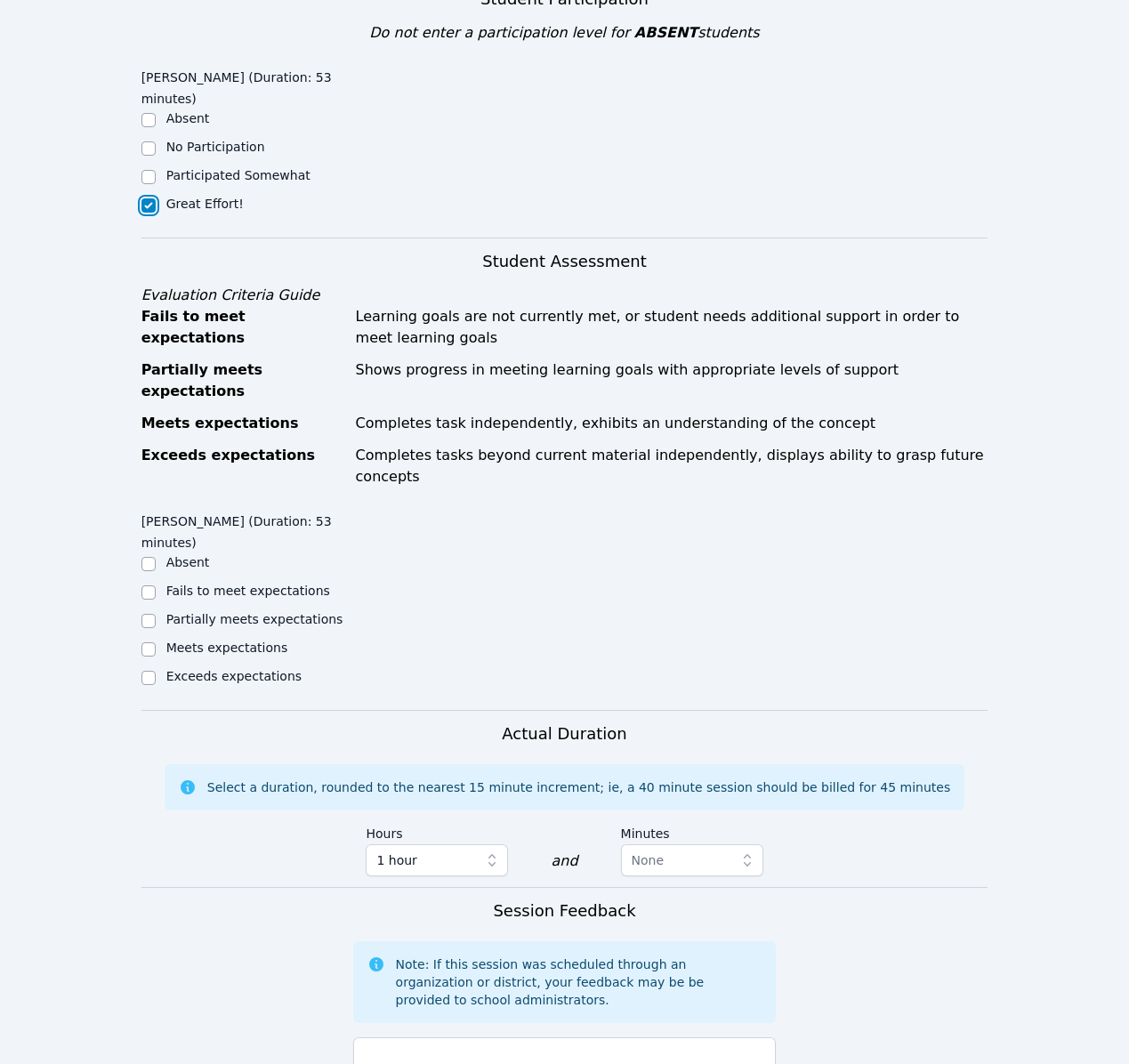
scroll to position [381, 0]
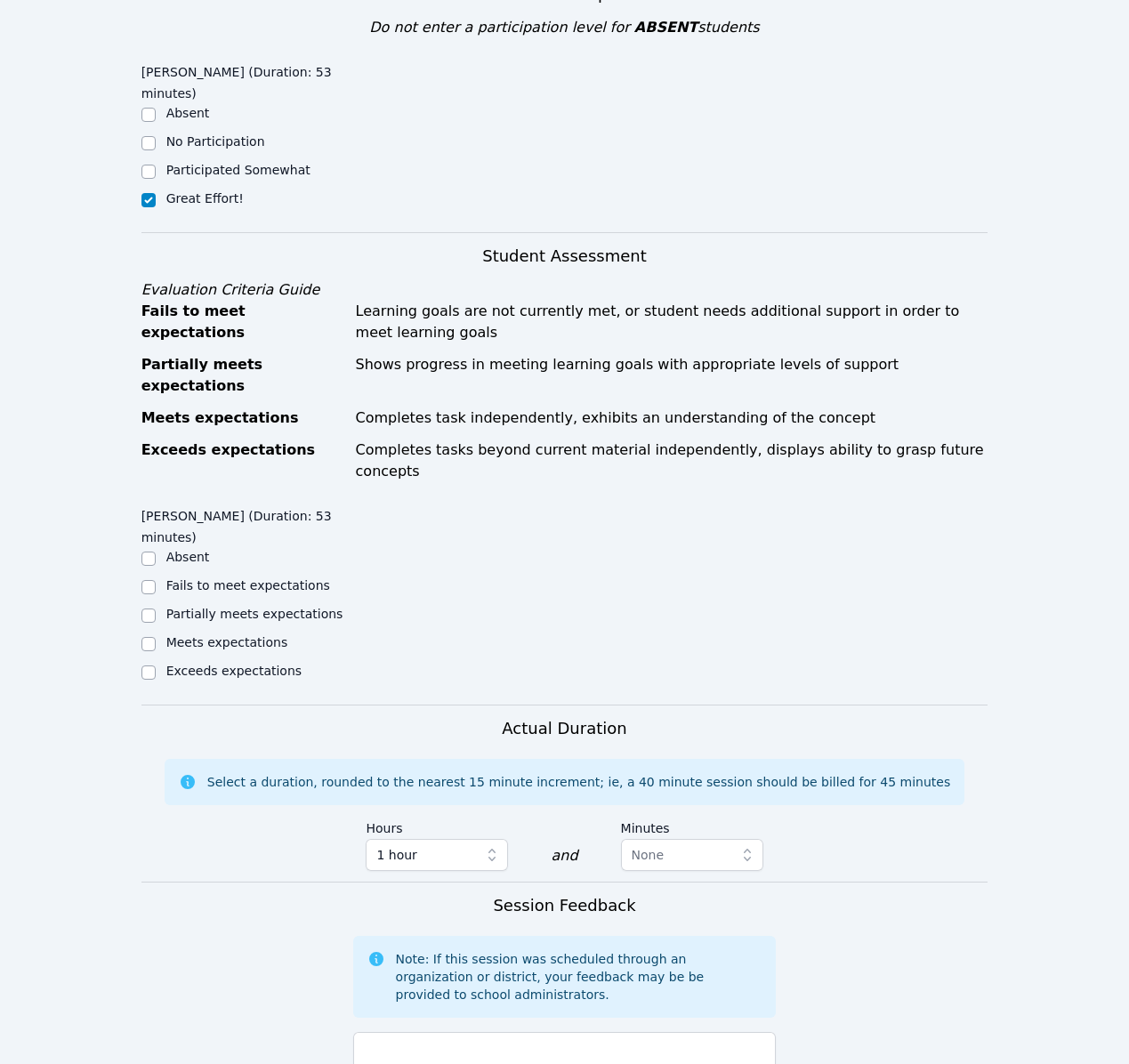
click at [225, 664] on label "Exceeds expectations" at bounding box center [233, 671] width 135 height 14
click at [155, 666] on input "Exceeds expectations" at bounding box center [148, 673] width 14 height 14
checkbox input "true"
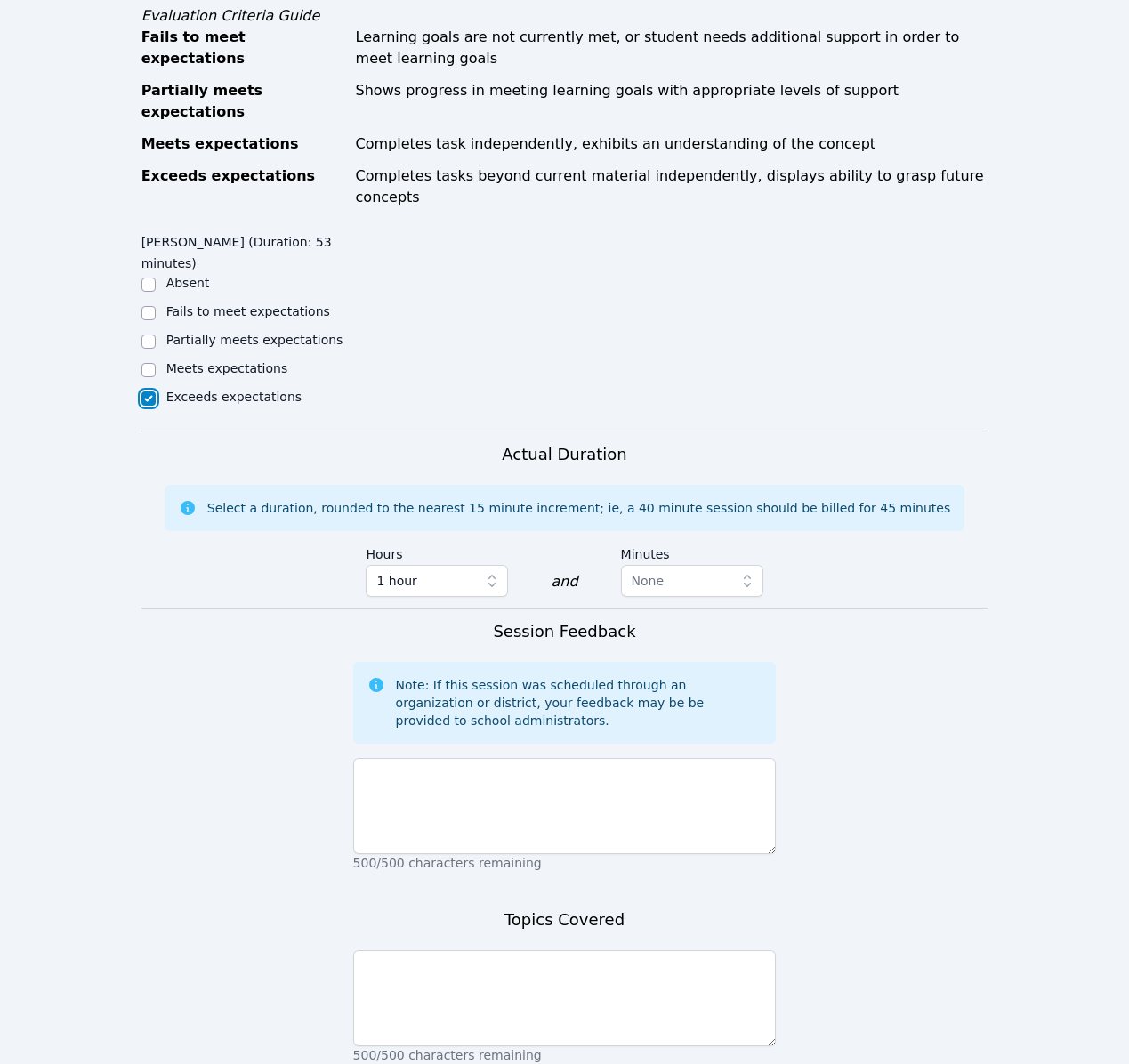
scroll to position [760, 0]
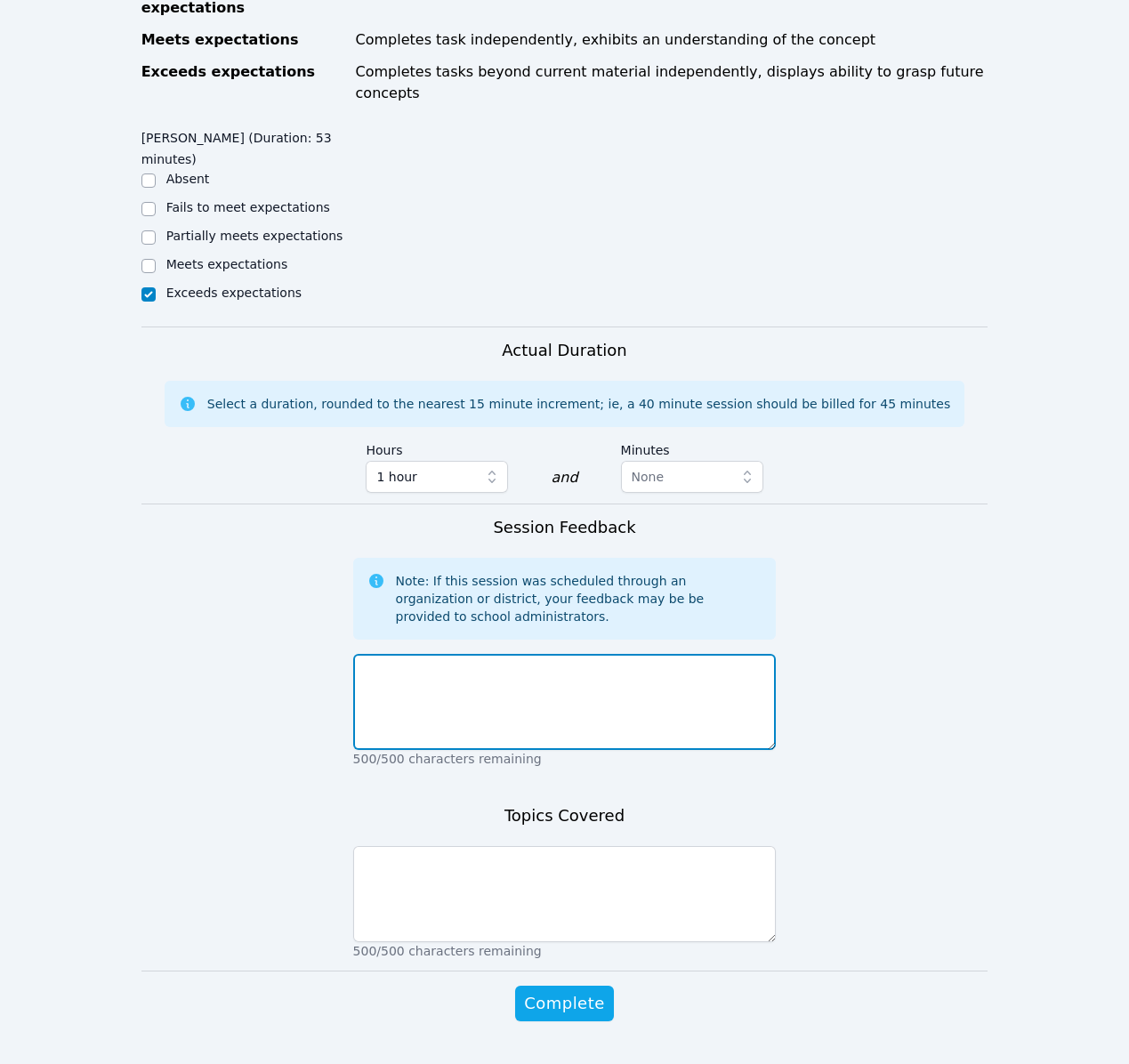
click at [499, 670] on textarea at bounding box center [564, 702] width 423 height 96
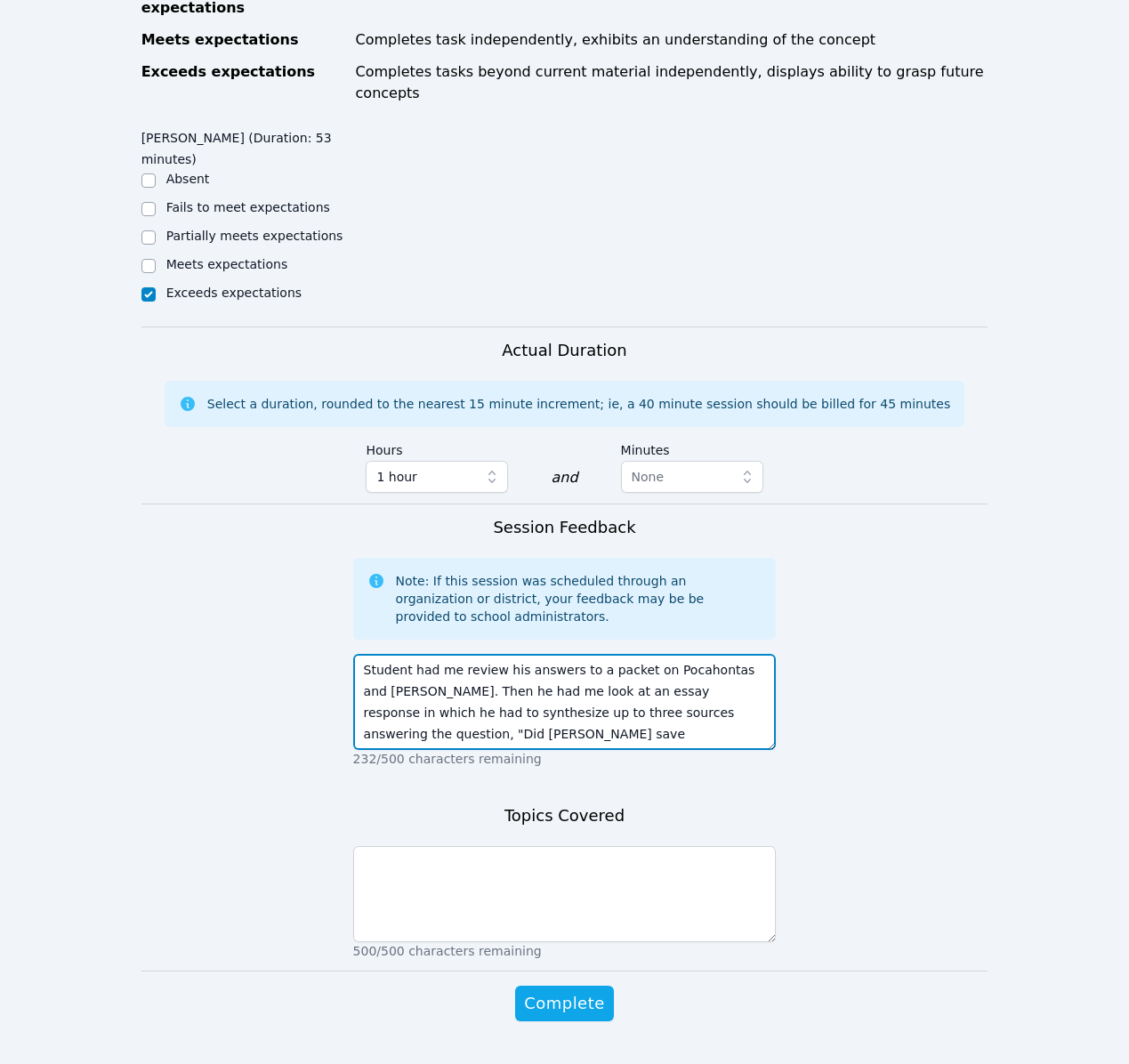
scroll to position [13, 0]
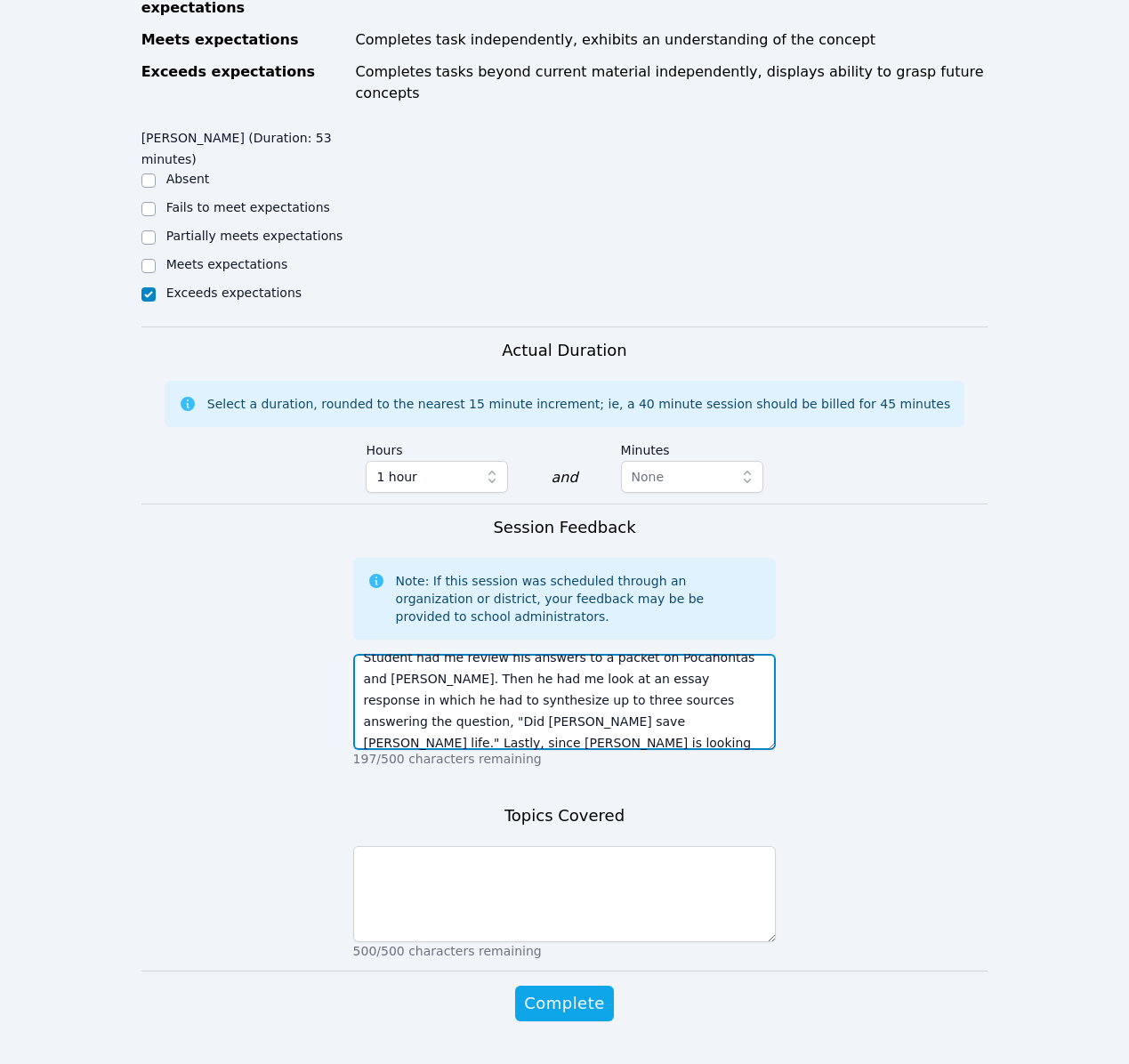
click at [397, 704] on textarea "Student had me review his answers to a packet on Pocahontas and [PERSON_NAME]. …" at bounding box center [564, 702] width 423 height 96
click at [625, 700] on textarea "Student had me review his answers to a packet on Pocahontas and [PERSON_NAME]. …" at bounding box center [564, 702] width 423 height 96
type textarea "Student had me review his answers to a packet on Pocahontas and [PERSON_NAME]. …"
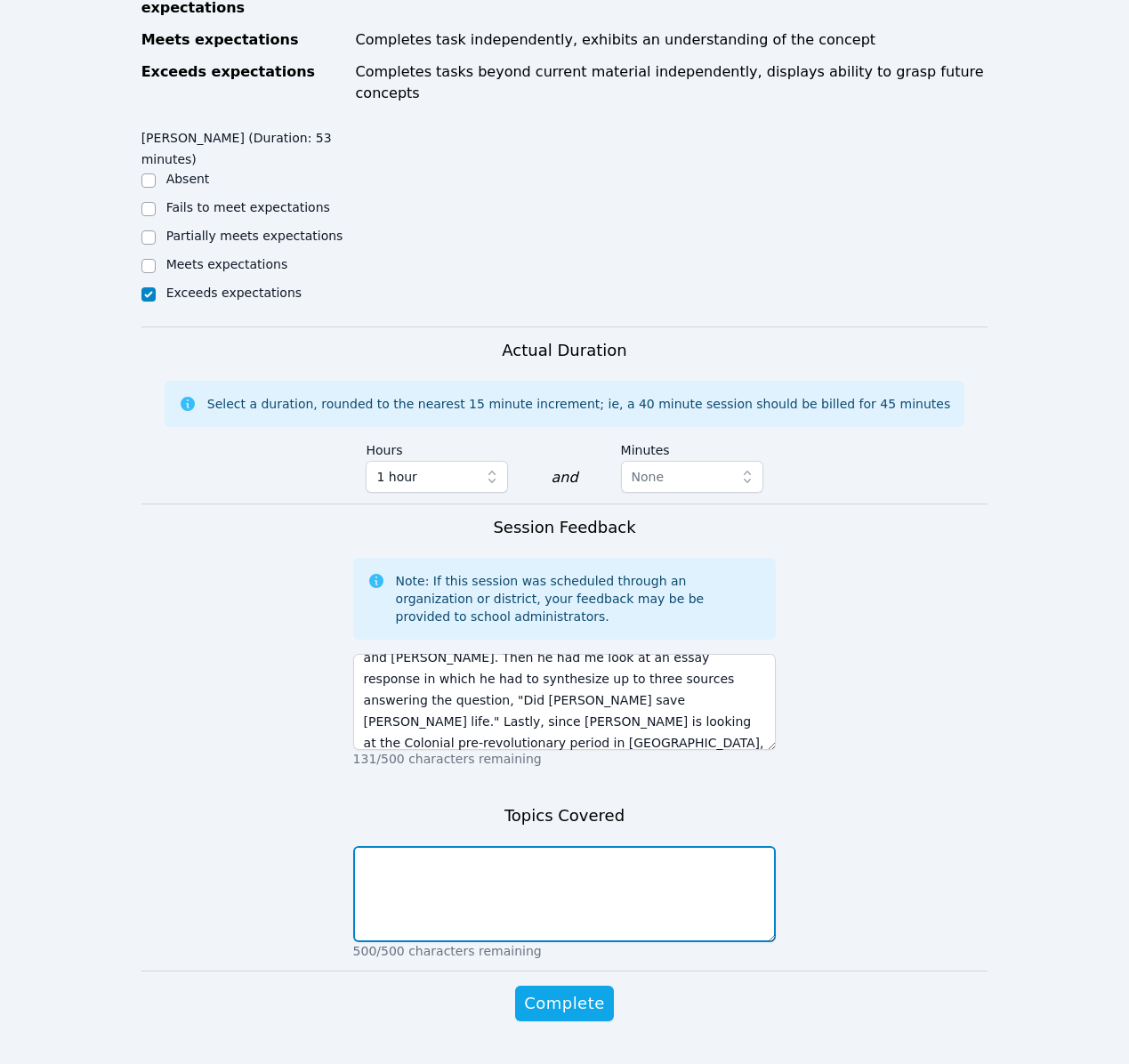
click at [558, 849] on textarea at bounding box center [564, 894] width 423 height 96
type textarea "A"
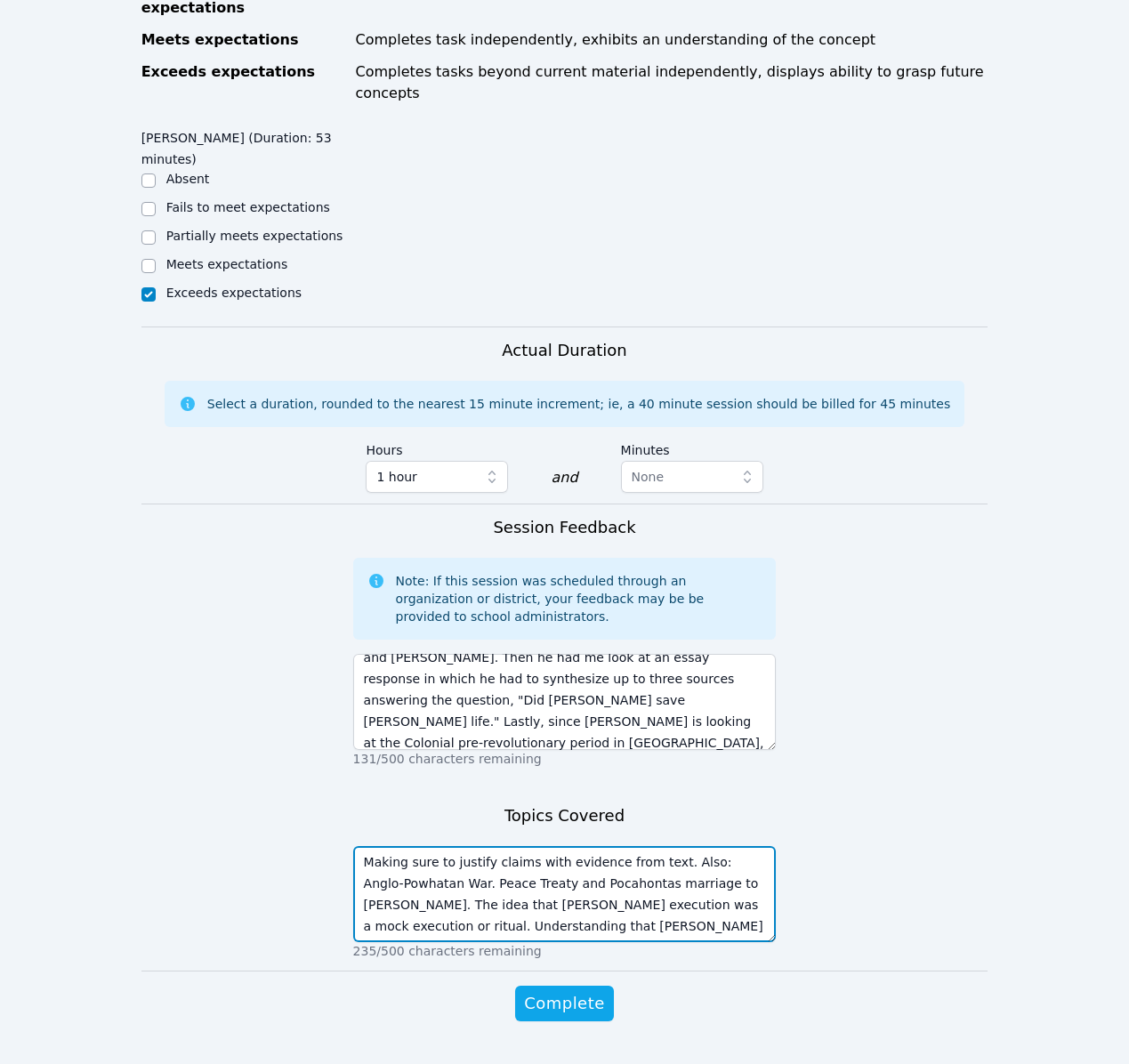
scroll to position [13, 0]
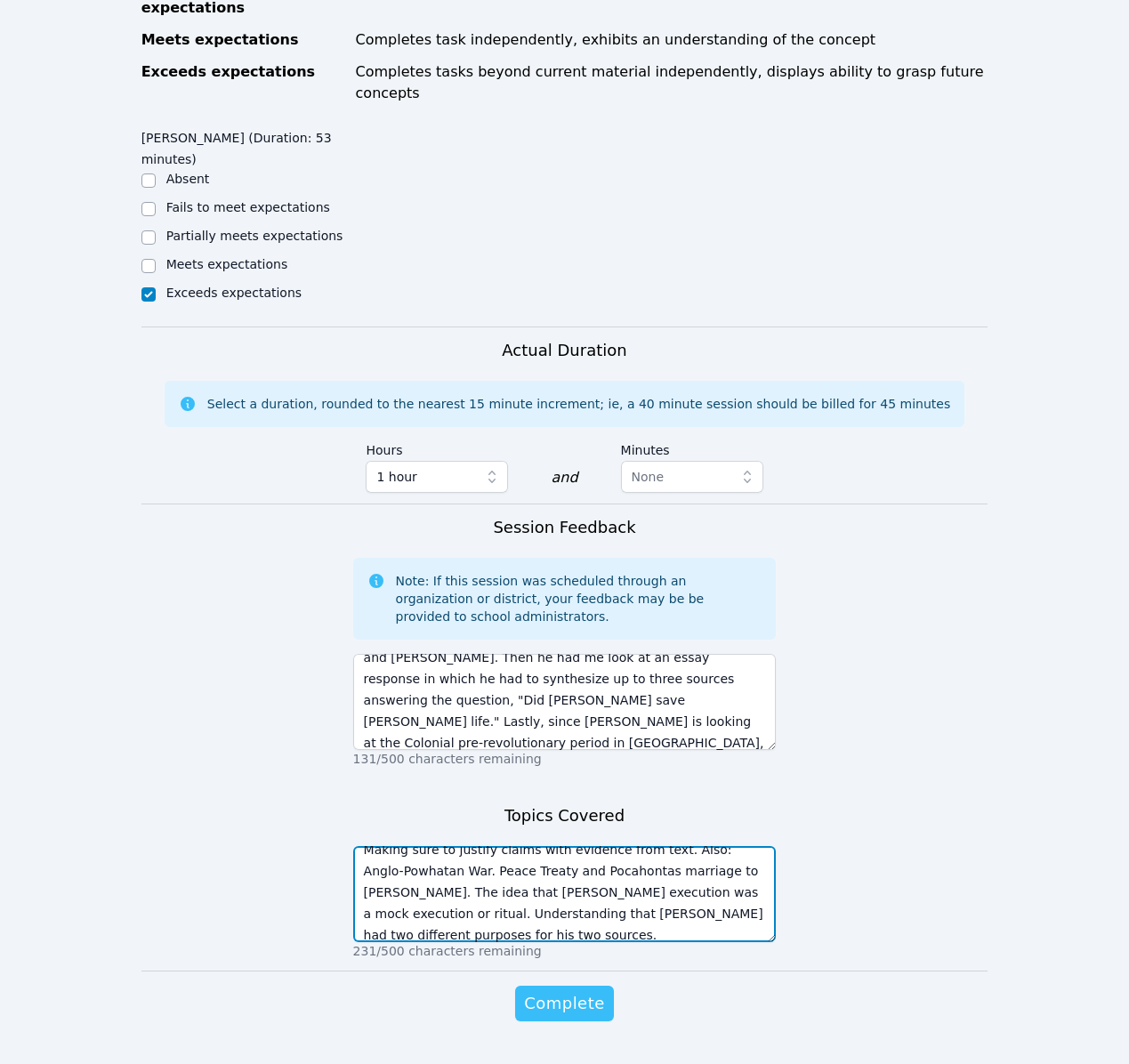
type textarea "Making sure to justify claims with evidence from text. Also: Anglo-Powhatan War…"
click at [573, 992] on span "Complete" at bounding box center [564, 1004] width 80 height 25
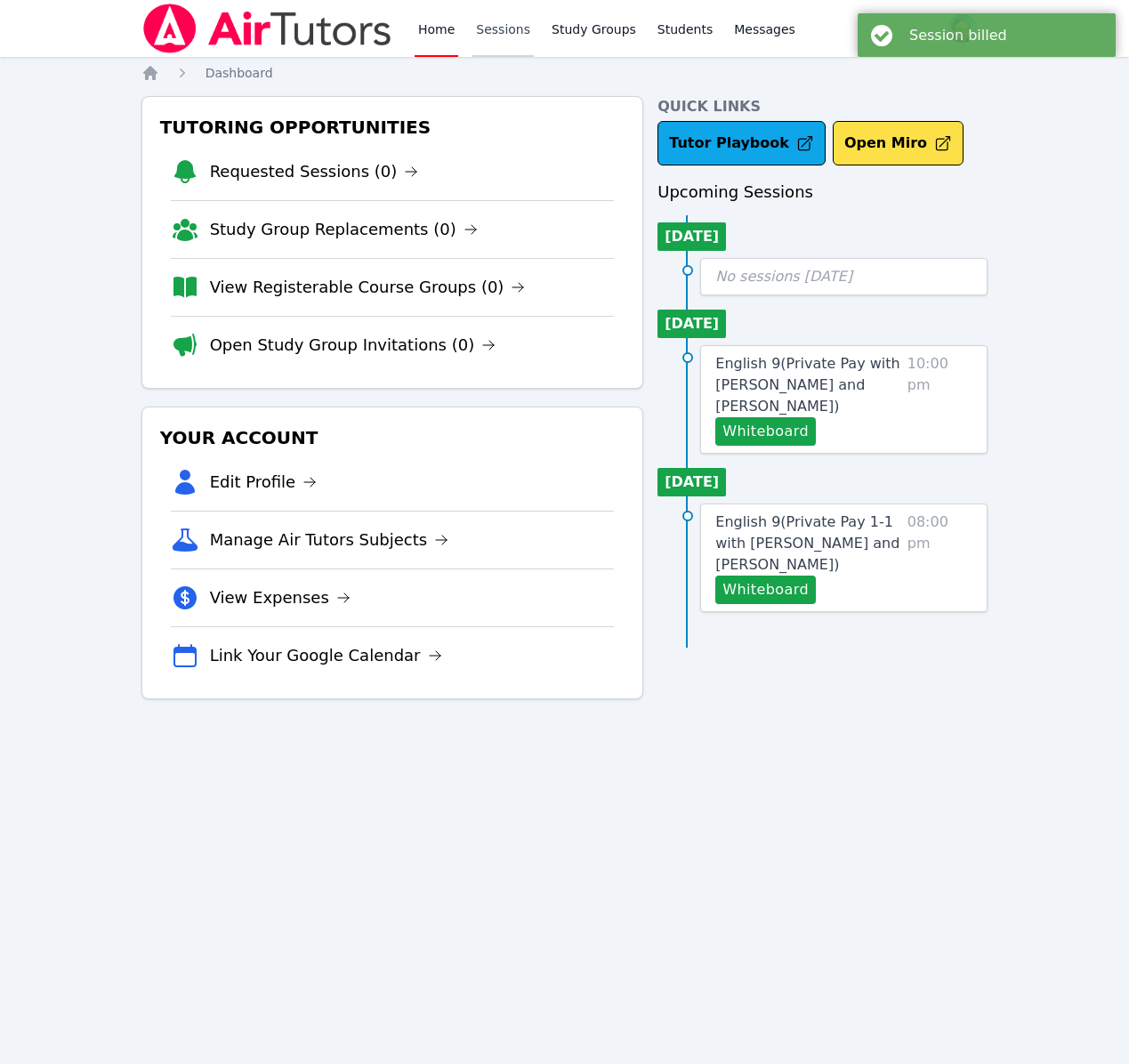
click at [506, 32] on link "Sessions" at bounding box center [503, 29] width 62 height 57
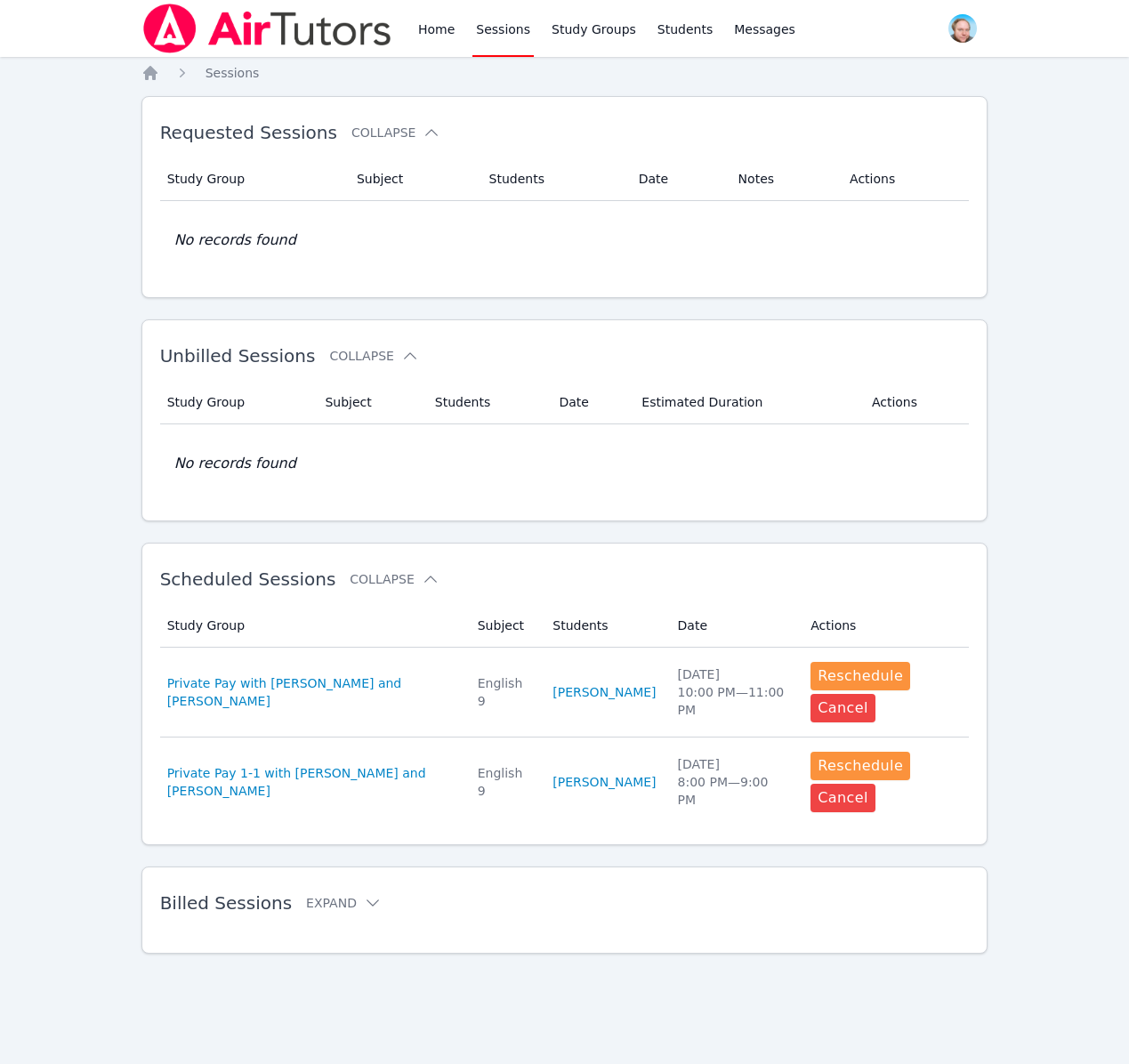
click at [495, 33] on link "Sessions" at bounding box center [503, 29] width 62 height 57
click at [430, 35] on link "Home" at bounding box center [436, 29] width 44 height 57
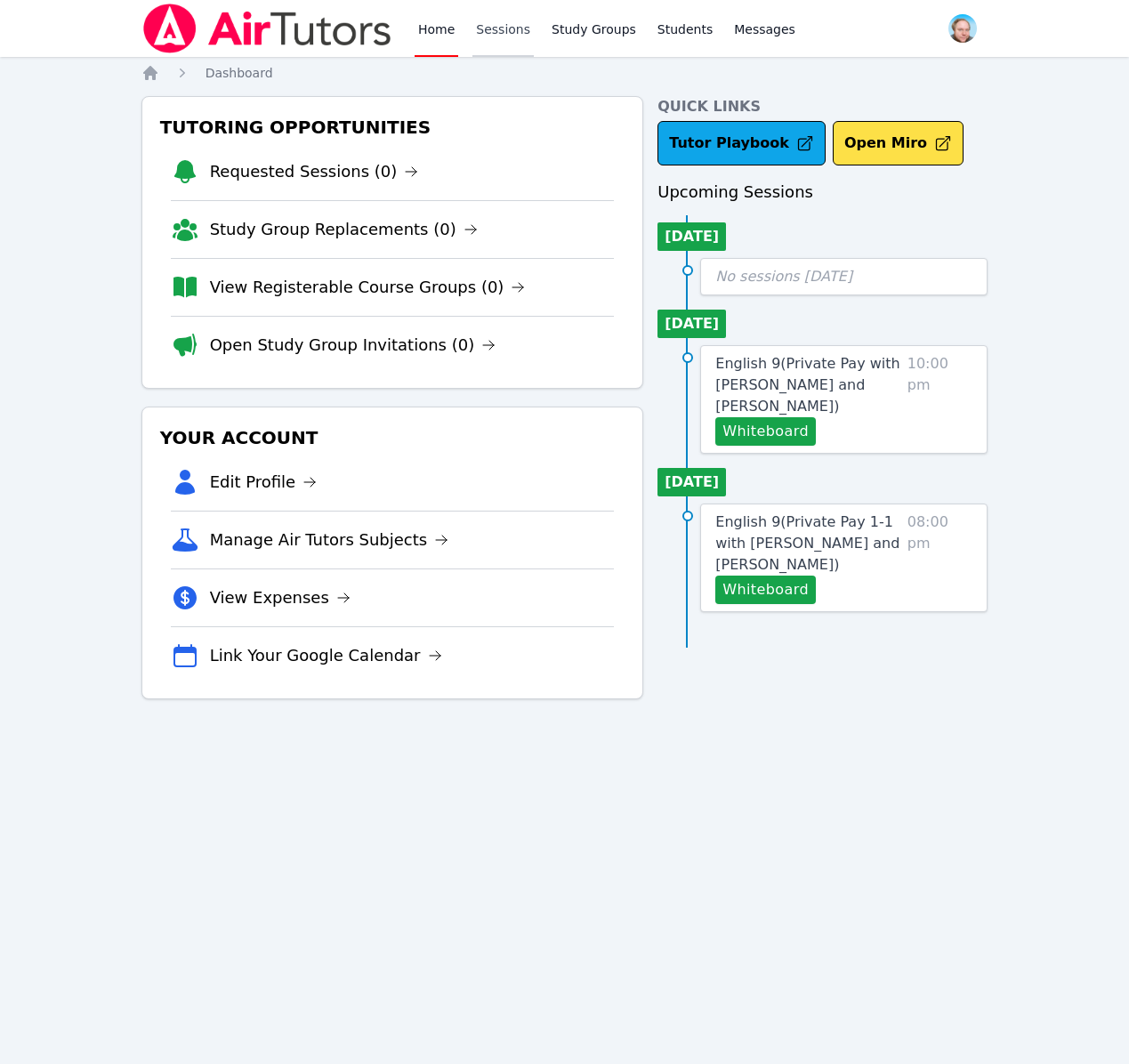
click at [490, 36] on link "Sessions" at bounding box center [503, 29] width 62 height 57
